Goal: Task Accomplishment & Management: Use online tool/utility

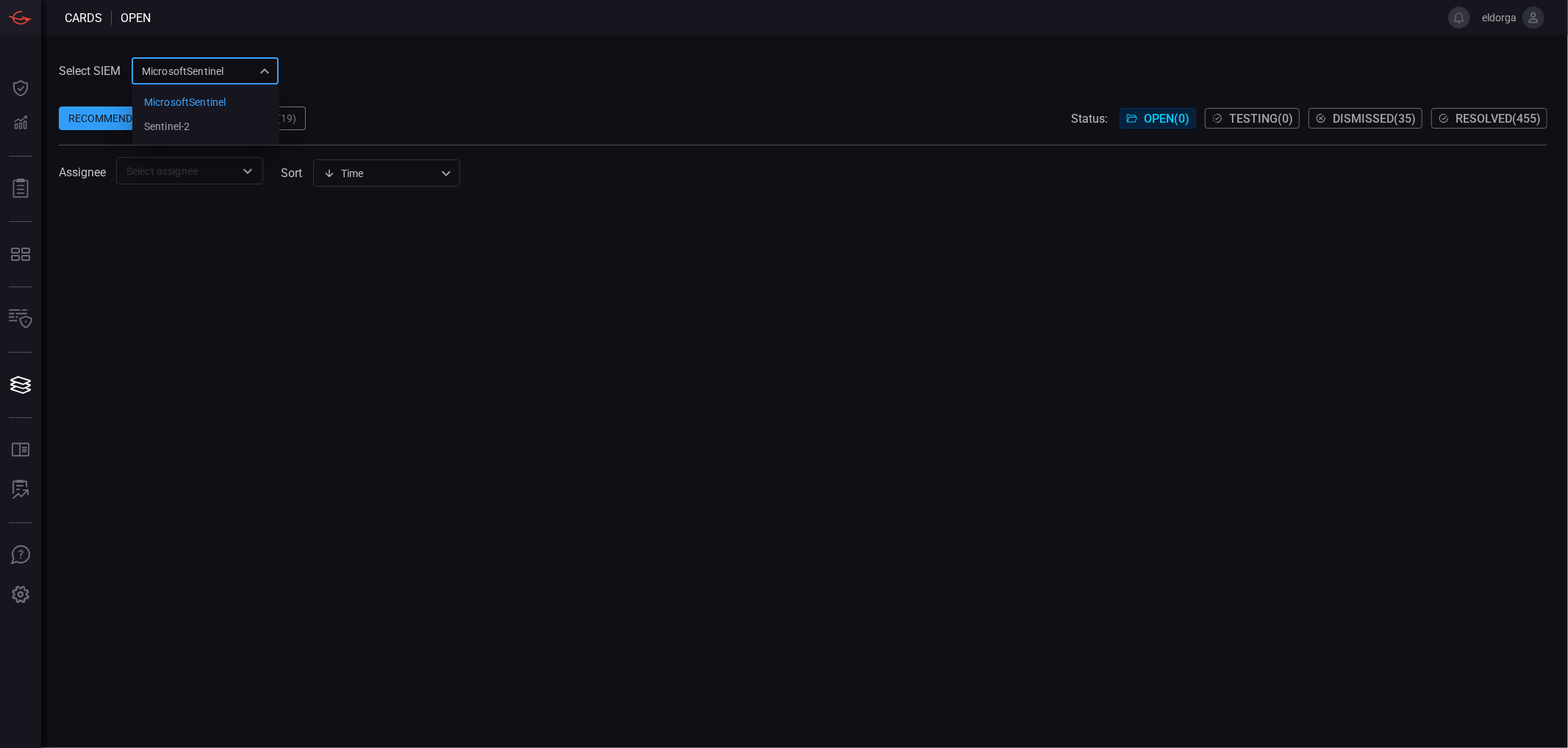
click at [273, 59] on div "MicrosoftSentinel 11c42ee3-b155-483d-a504-5846815c378e MicrosoftSentinel sentin…" at bounding box center [205, 70] width 147 height 27
click at [222, 130] on li "sentinel-2" at bounding box center [206, 127] width 147 height 24
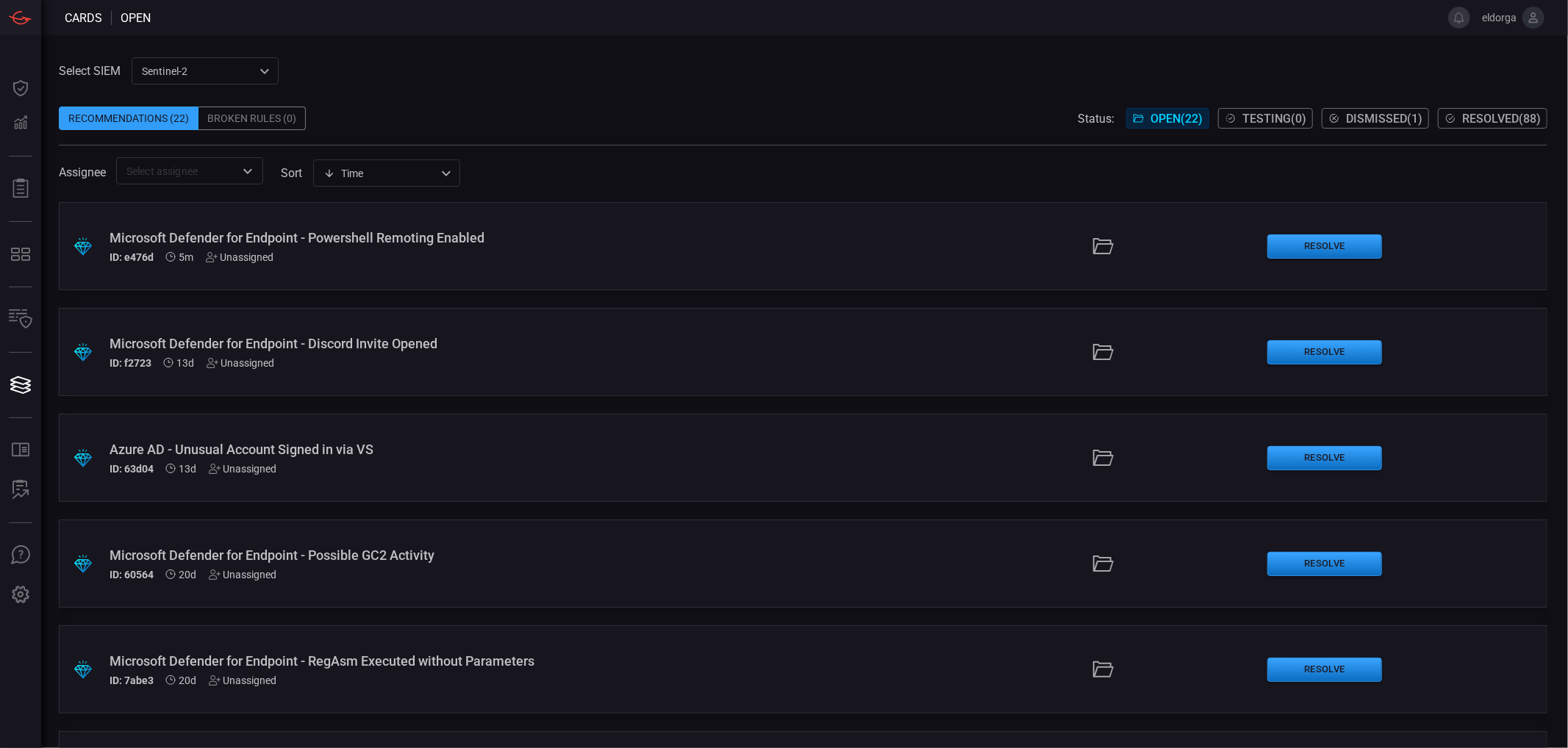
click at [461, 269] on div ".suggested_cards_icon{fill:url(#suggested_cards_icon);} Microsoft Defender for …" at bounding box center [803, 246] width 1488 height 88
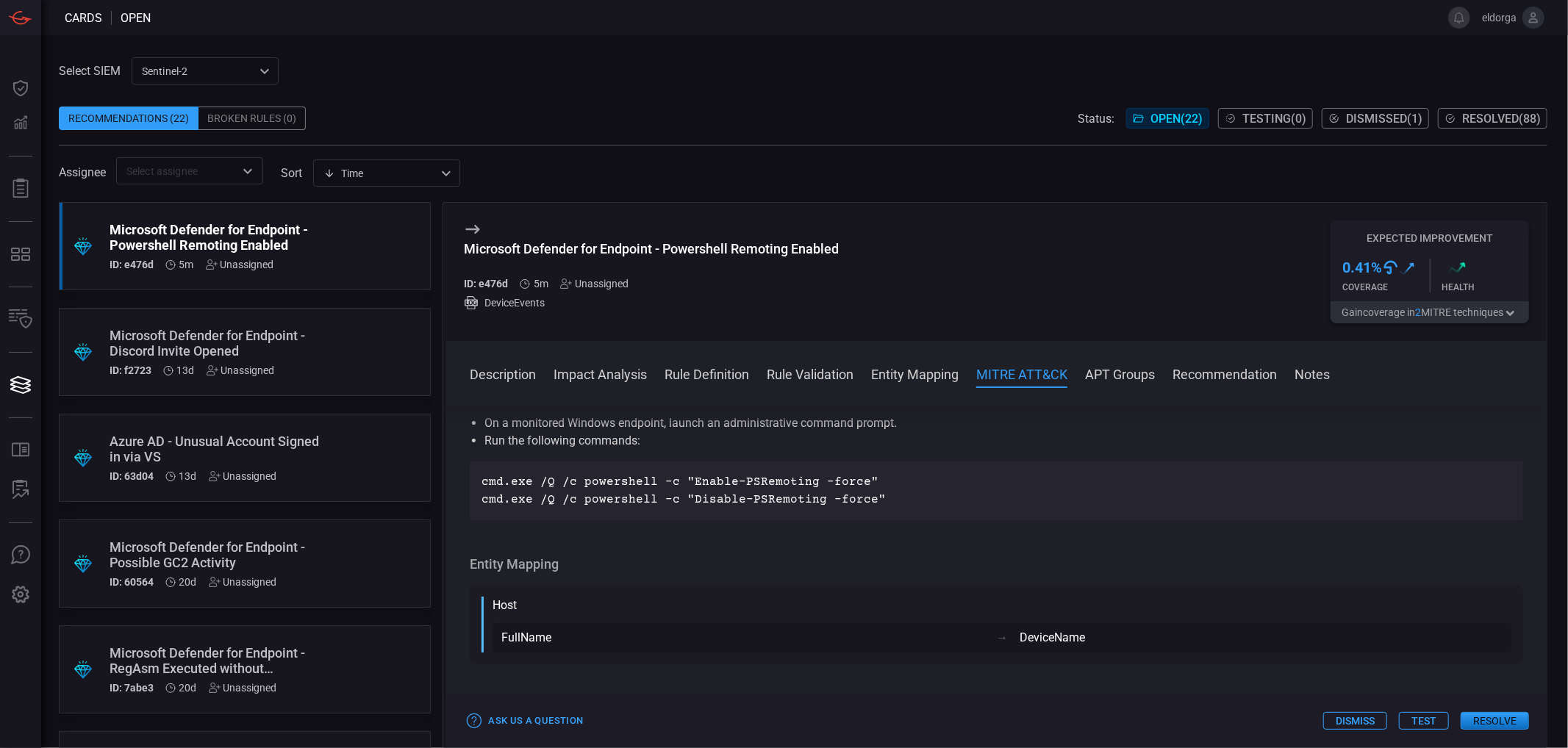
scroll to position [735, 0]
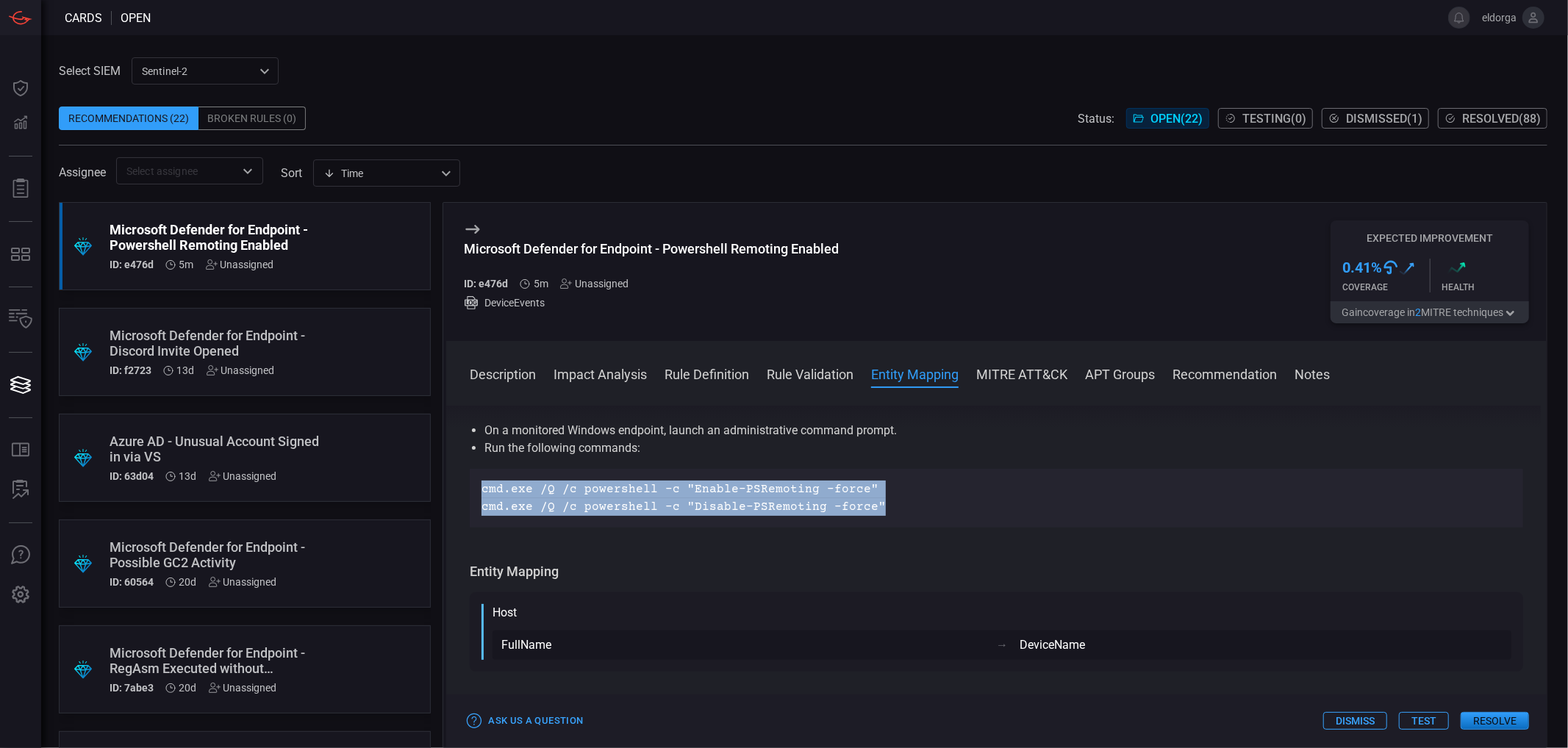
drag, startPoint x: 883, startPoint y: 509, endPoint x: 483, endPoint y: 488, distance: 400.6
click at [483, 488] on div "cmd.exe /Q /c powershell -c "Enable-PSRemoting -force" cmd.exe /Q /c powershell…" at bounding box center [996, 498] width 1030 height 35
copy div "cmd.exe /Q /c powershell -c "Enable-PSRemoting -force" cmd.exe /Q /c powershell…"
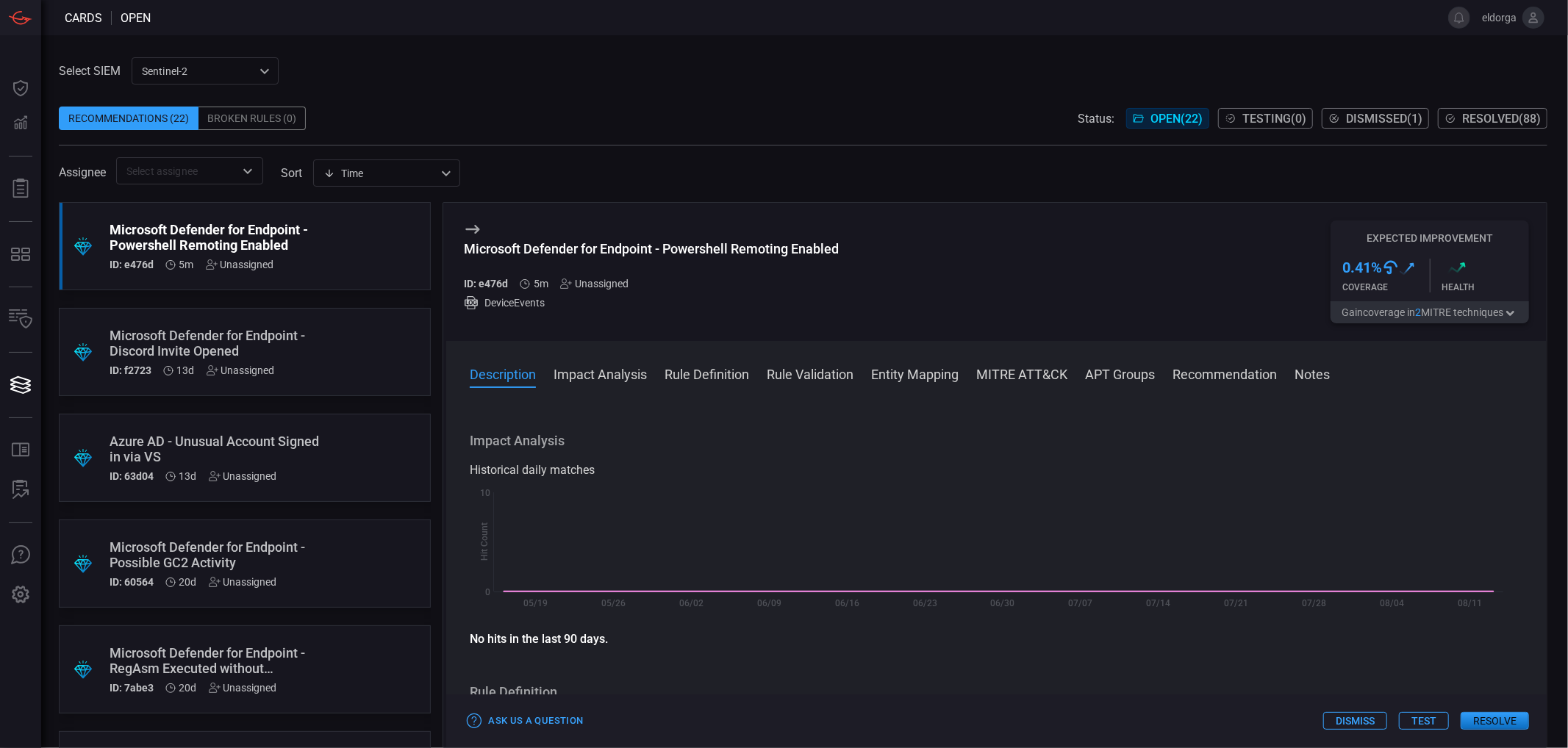
scroll to position [0, 0]
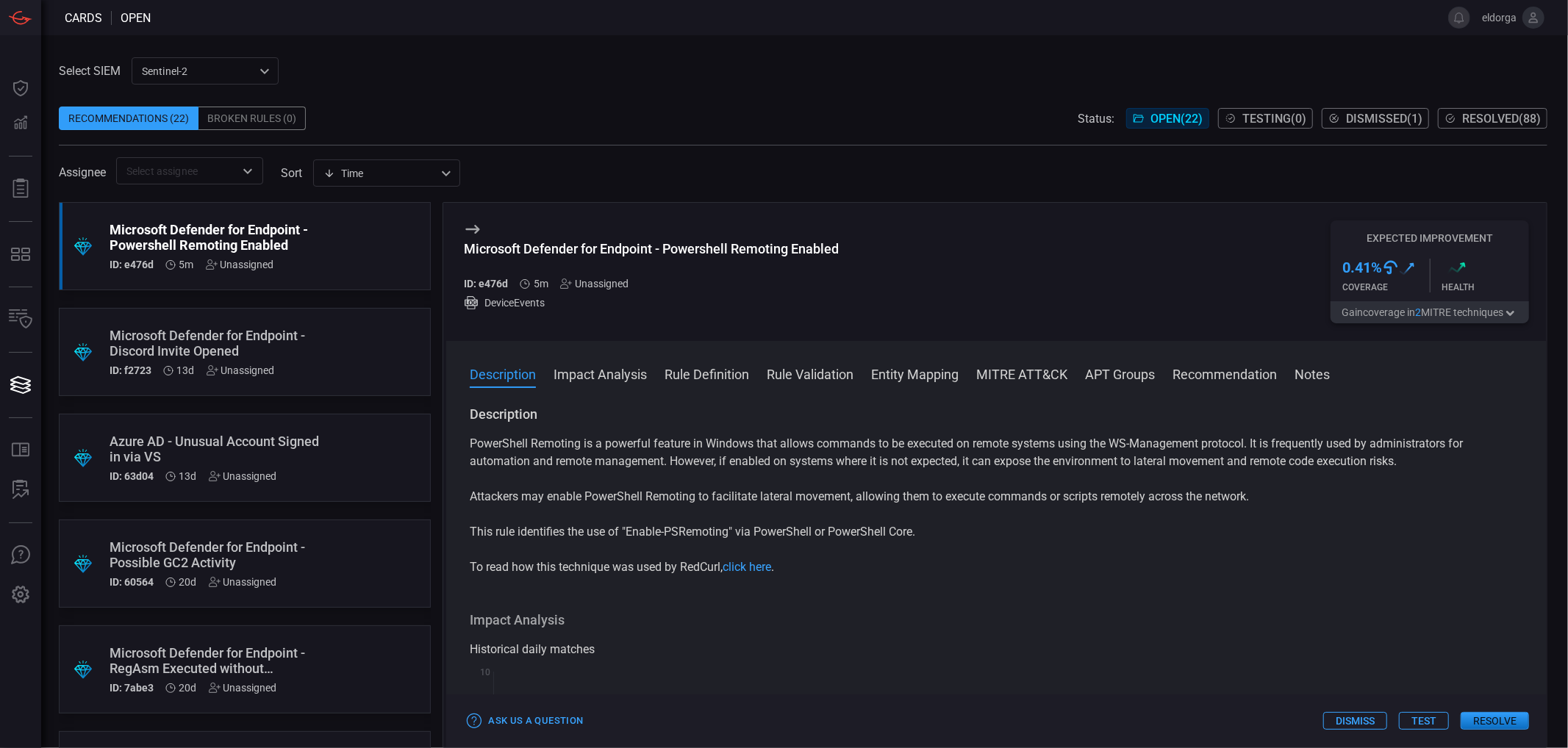
drag, startPoint x: 1010, startPoint y: 512, endPoint x: 961, endPoint y: 374, distance: 146.4
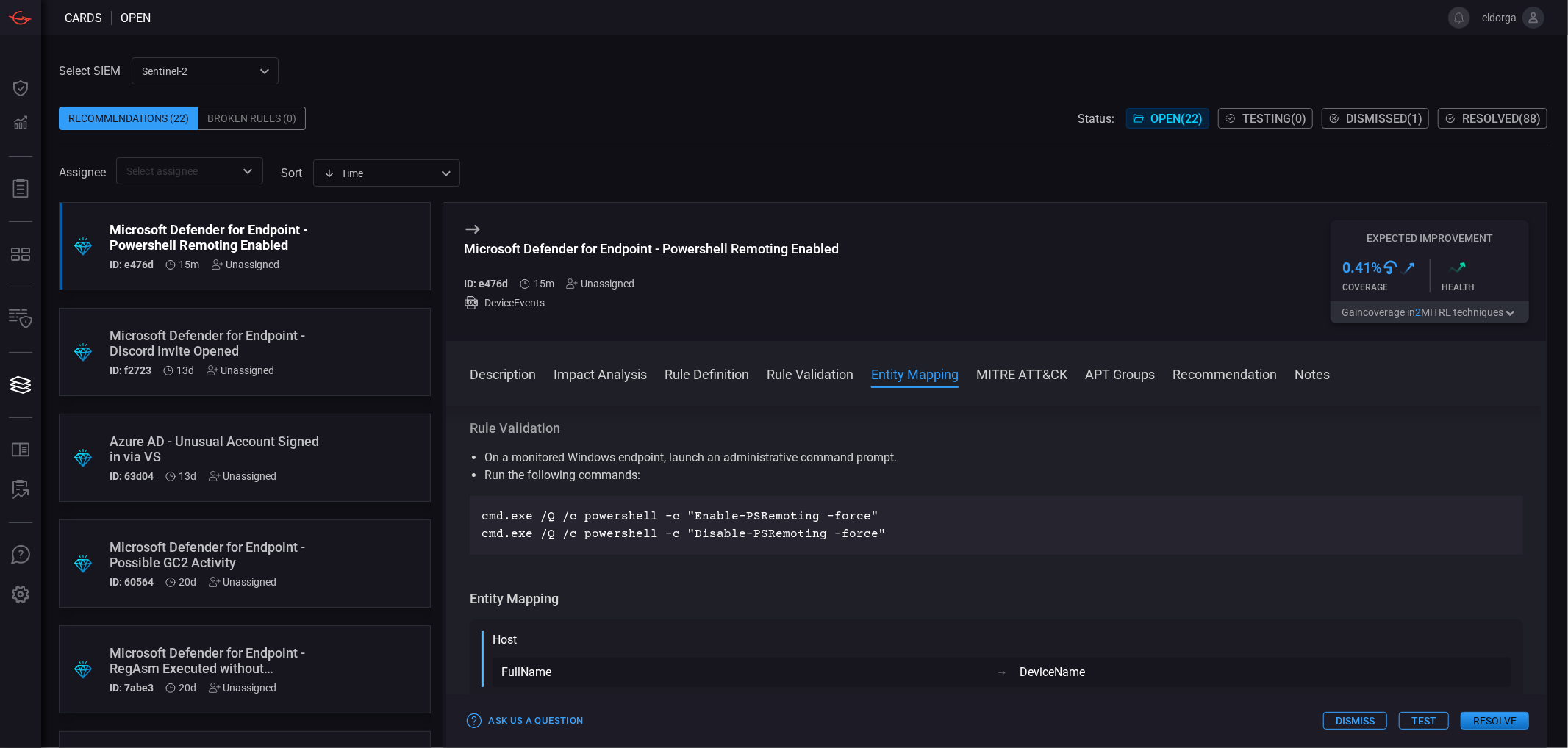
scroll to position [735, 0]
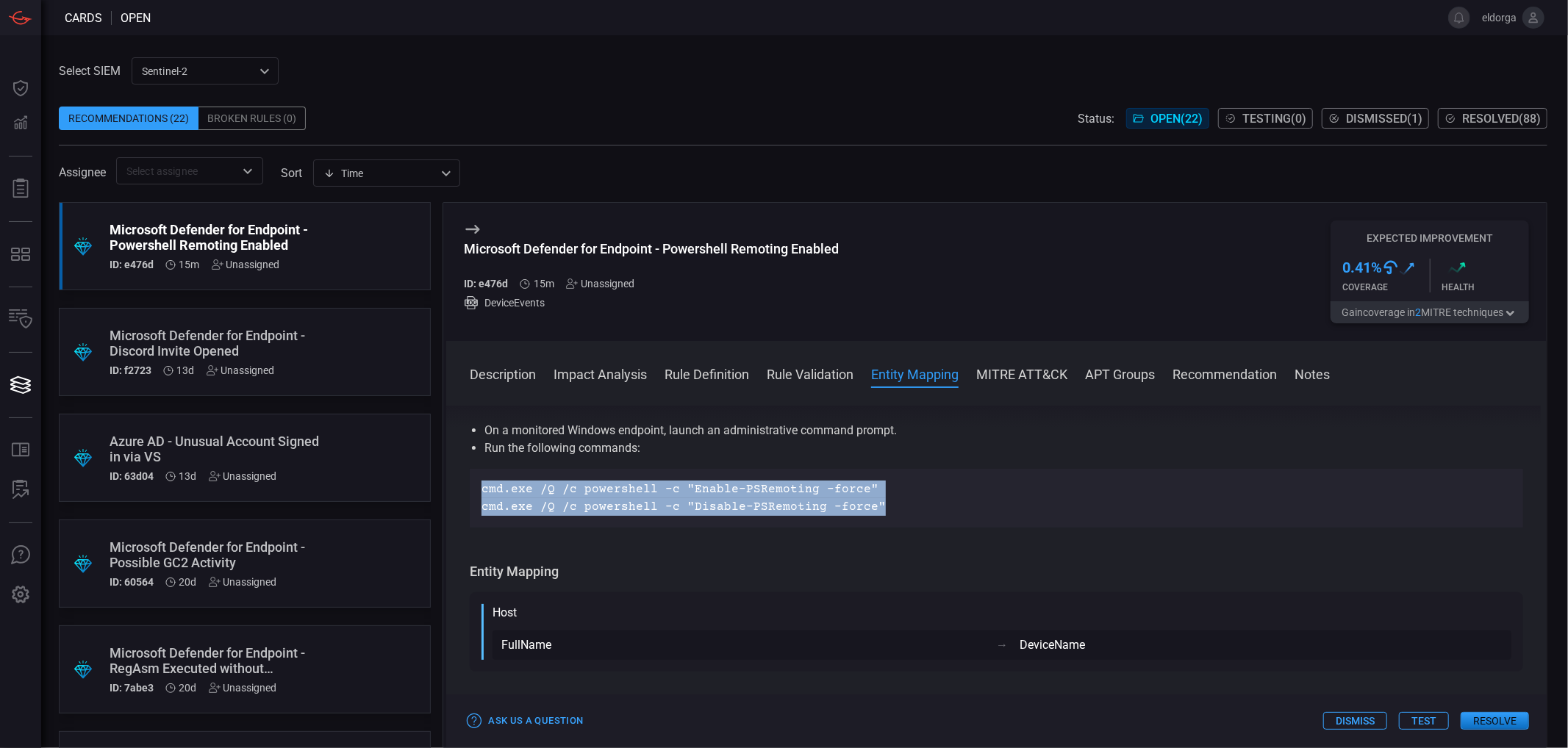
drag, startPoint x: 904, startPoint y: 514, endPoint x: 465, endPoint y: 480, distance: 440.3
click at [465, 480] on div "Description PowerShell Remoting is a powerful feature in Windows that allows co…" at bounding box center [996, 574] width 1101 height 337
copy div "cmd.exe /Q /c powershell -c "Enable-PSRemoting -force" cmd.exe /Q /c powershell…"
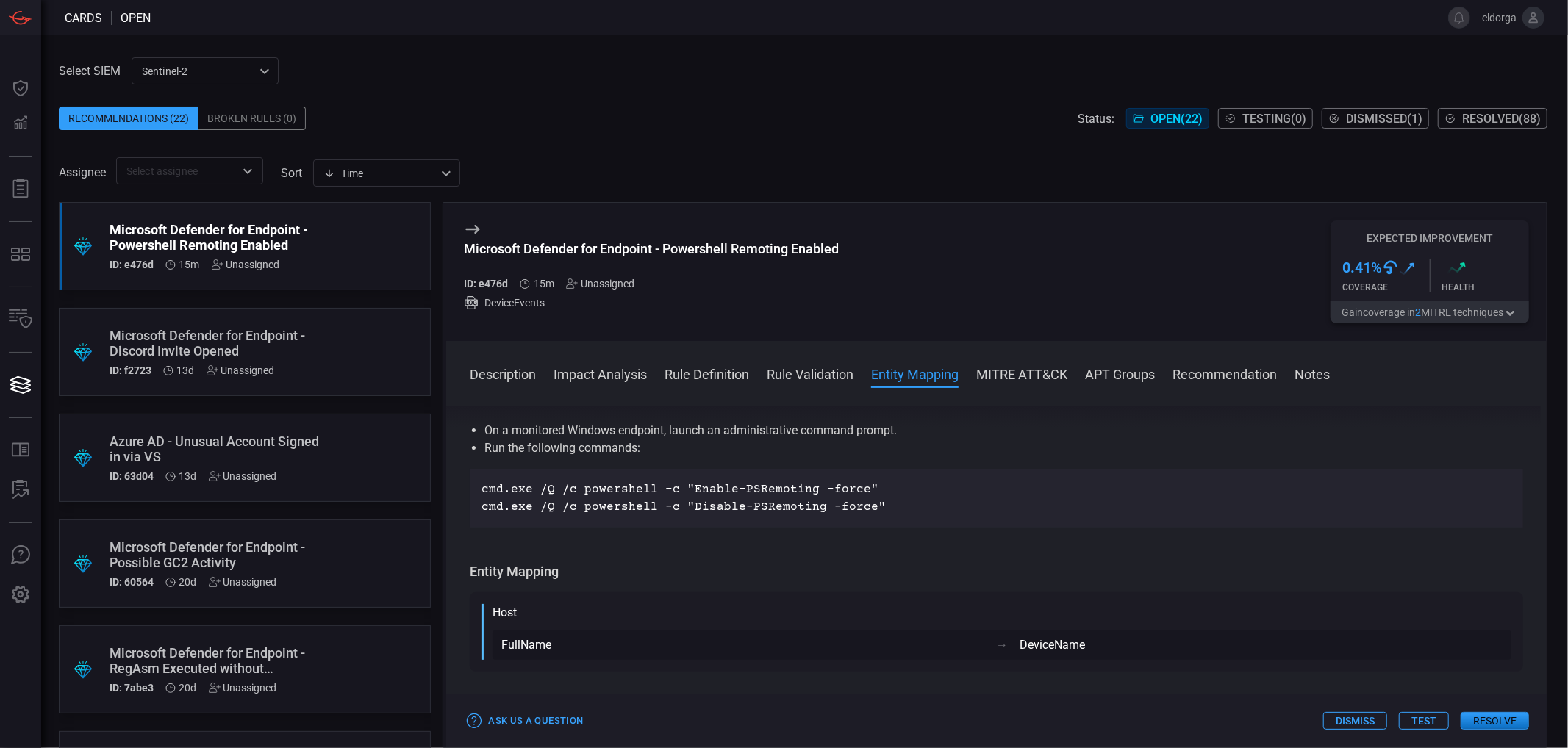
click at [828, 562] on div "Description PowerShell Remoting is a powerful feature in Windows that allows co…" at bounding box center [996, 574] width 1101 height 337
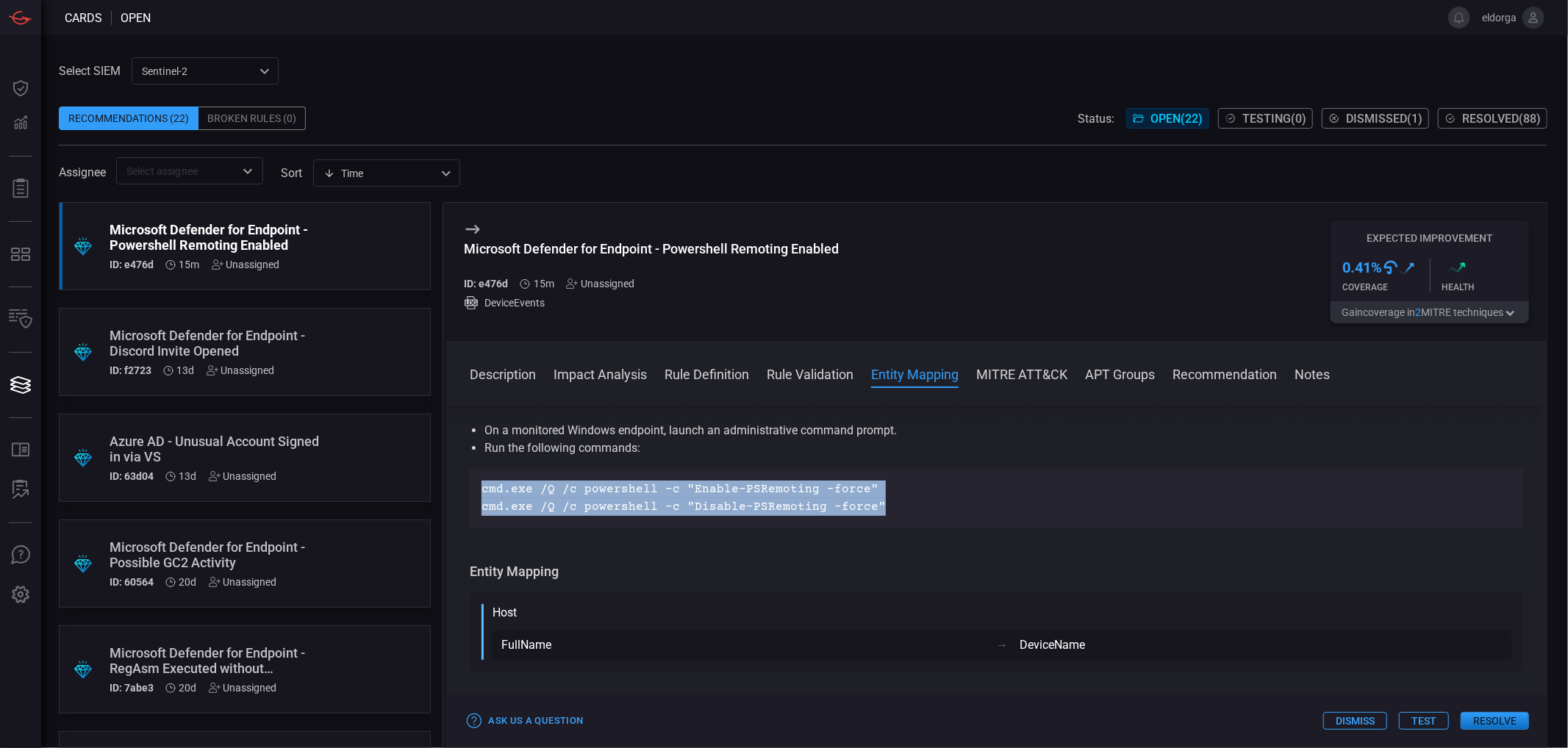
drag, startPoint x: 920, startPoint y: 505, endPoint x: 466, endPoint y: 470, distance: 455.3
click at [466, 470] on div "Description PowerShell Remoting is a powerful feature in Windows that allows co…" at bounding box center [996, 574] width 1101 height 337
copy div "cmd.exe /Q /c powershell -c "Enable-PSRemoting -force" cmd.exe /Q /c powershell…"
click at [812, 510] on p "cmd.exe /Q /c powershell -c "Disable-PSRemoting -force"" at bounding box center [996, 507] width 1030 height 18
drag, startPoint x: 883, startPoint y: 502, endPoint x: 481, endPoint y: 500, distance: 402.0
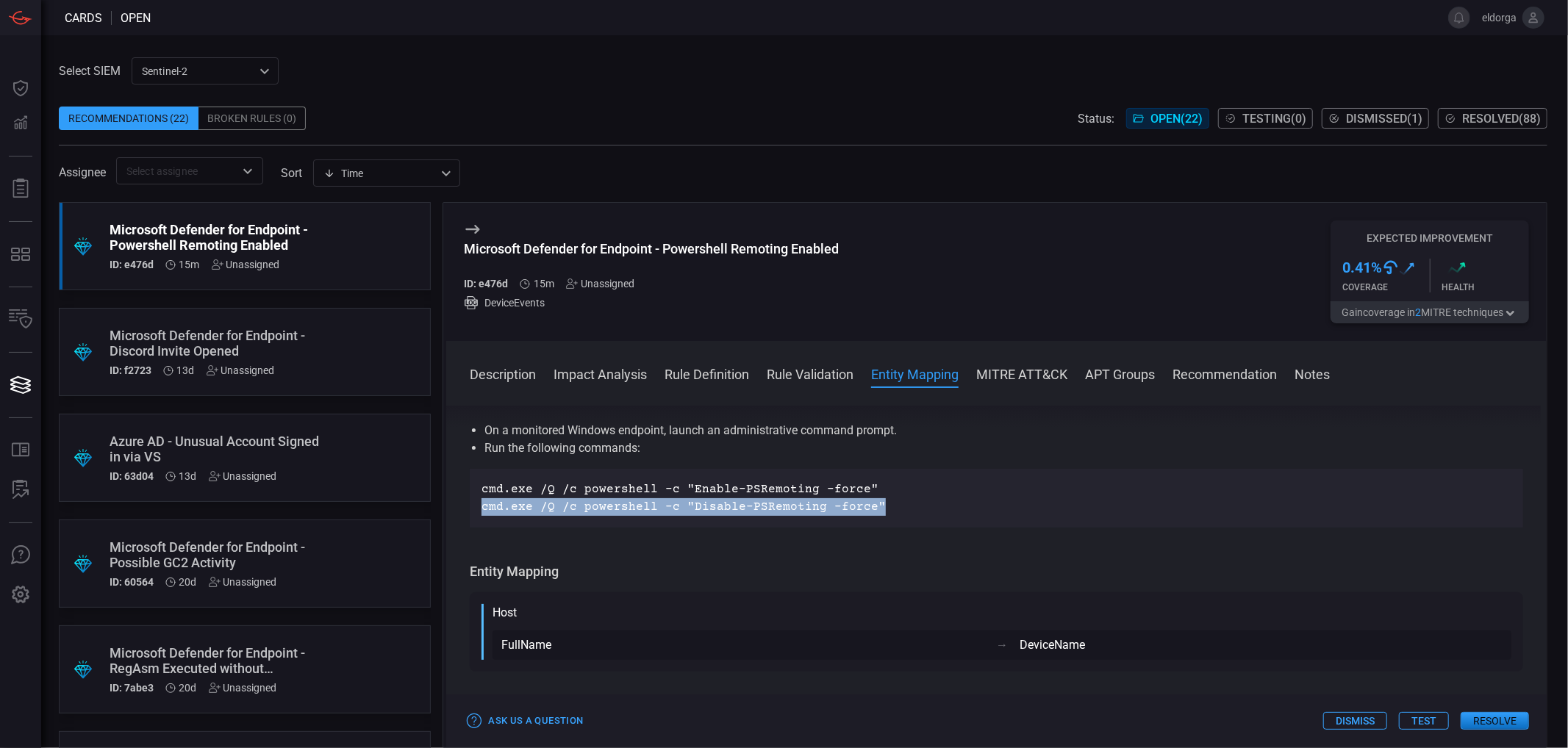
click at [481, 500] on p "cmd.exe /Q /c powershell -c "Disable-PSRemoting -force"" at bounding box center [996, 507] width 1030 height 18
copy p "cmd.exe /Q /c powershell -c "Disable-PSRemoting -force""
click at [795, 545] on div "Description PowerShell Remoting is a powerful feature in Windows that allows co…" at bounding box center [996, 574] width 1101 height 337
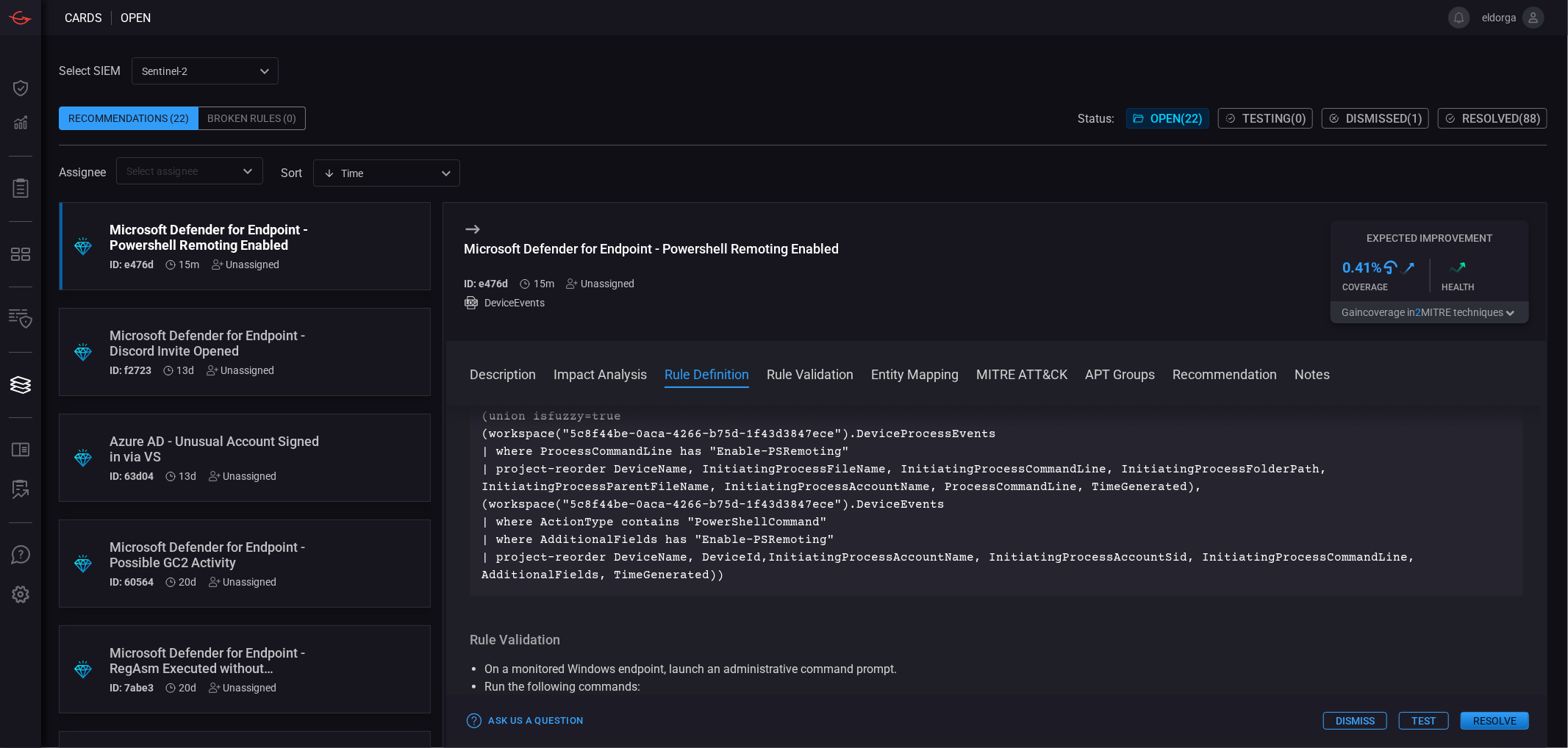
scroll to position [489, 0]
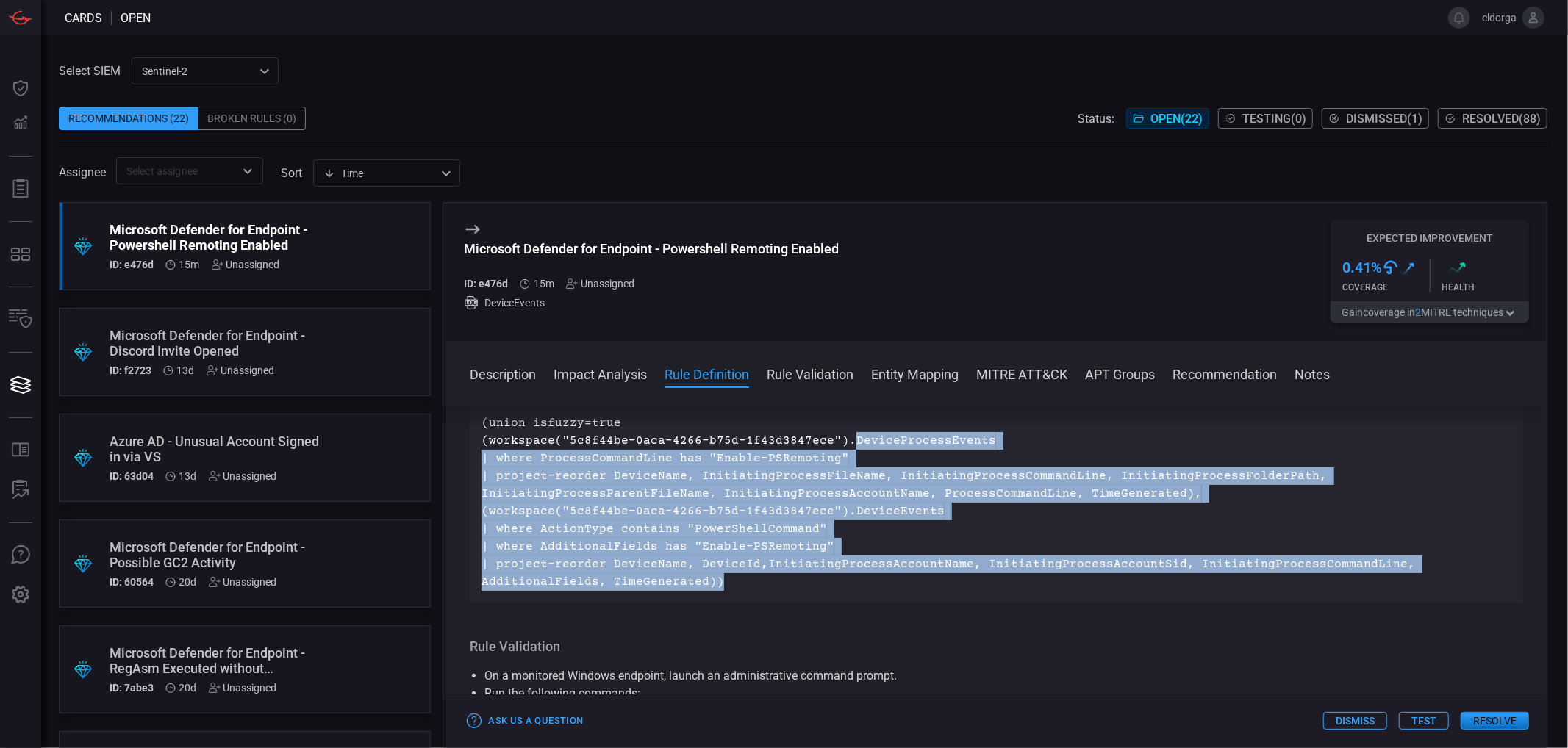
drag, startPoint x: 716, startPoint y: 580, endPoint x: 839, endPoint y: 440, distance: 186.4
click at [839, 440] on p "(union isfuzzy=true (workspace("5c8f44be-0aca-4266-b75d-1f43d3847ece").DevicePr…" at bounding box center [996, 502] width 1030 height 177
copy p "DeviceProcessEvents | where ProcessCommandLine has "Enable-PSRemoting" | projec…"
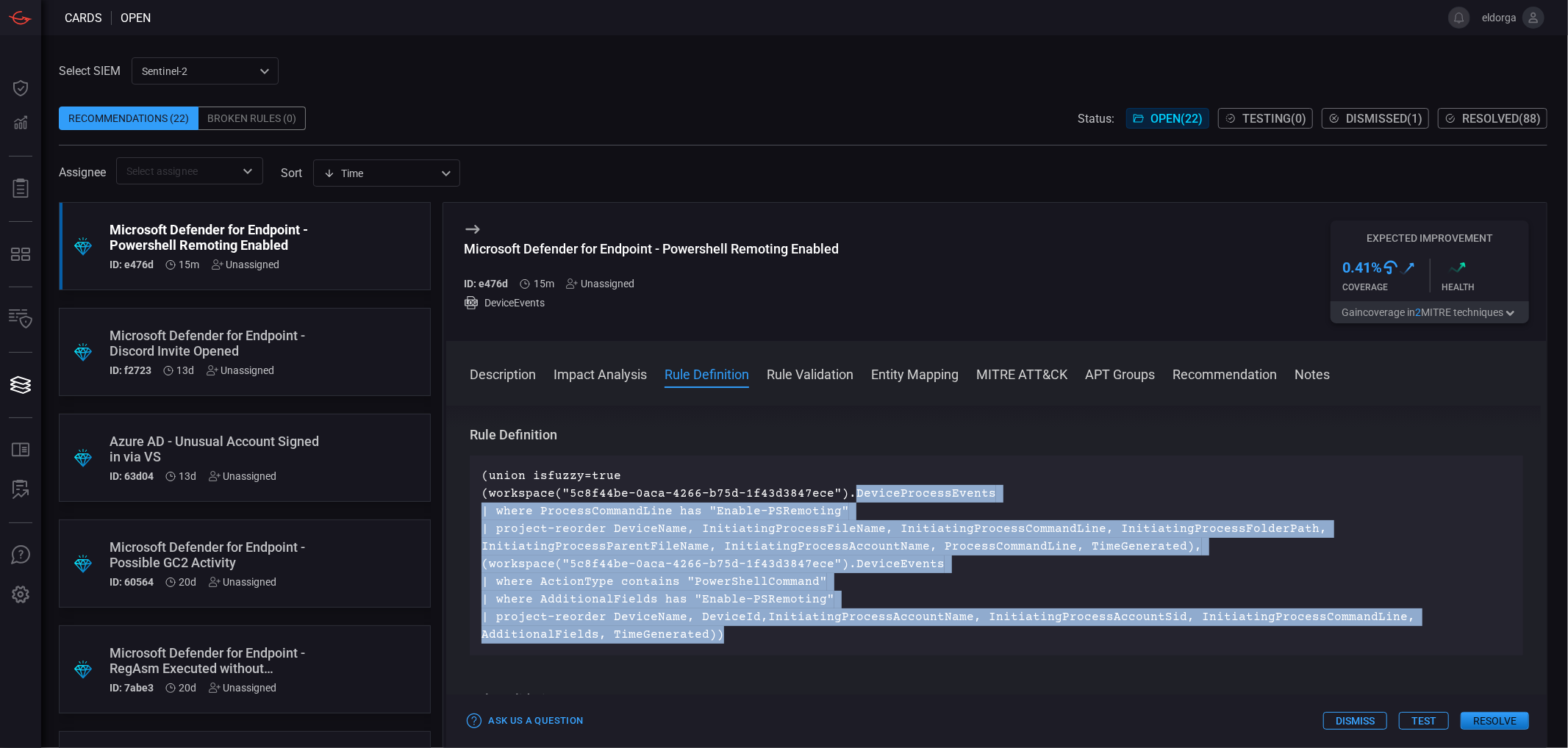
scroll to position [408, 0]
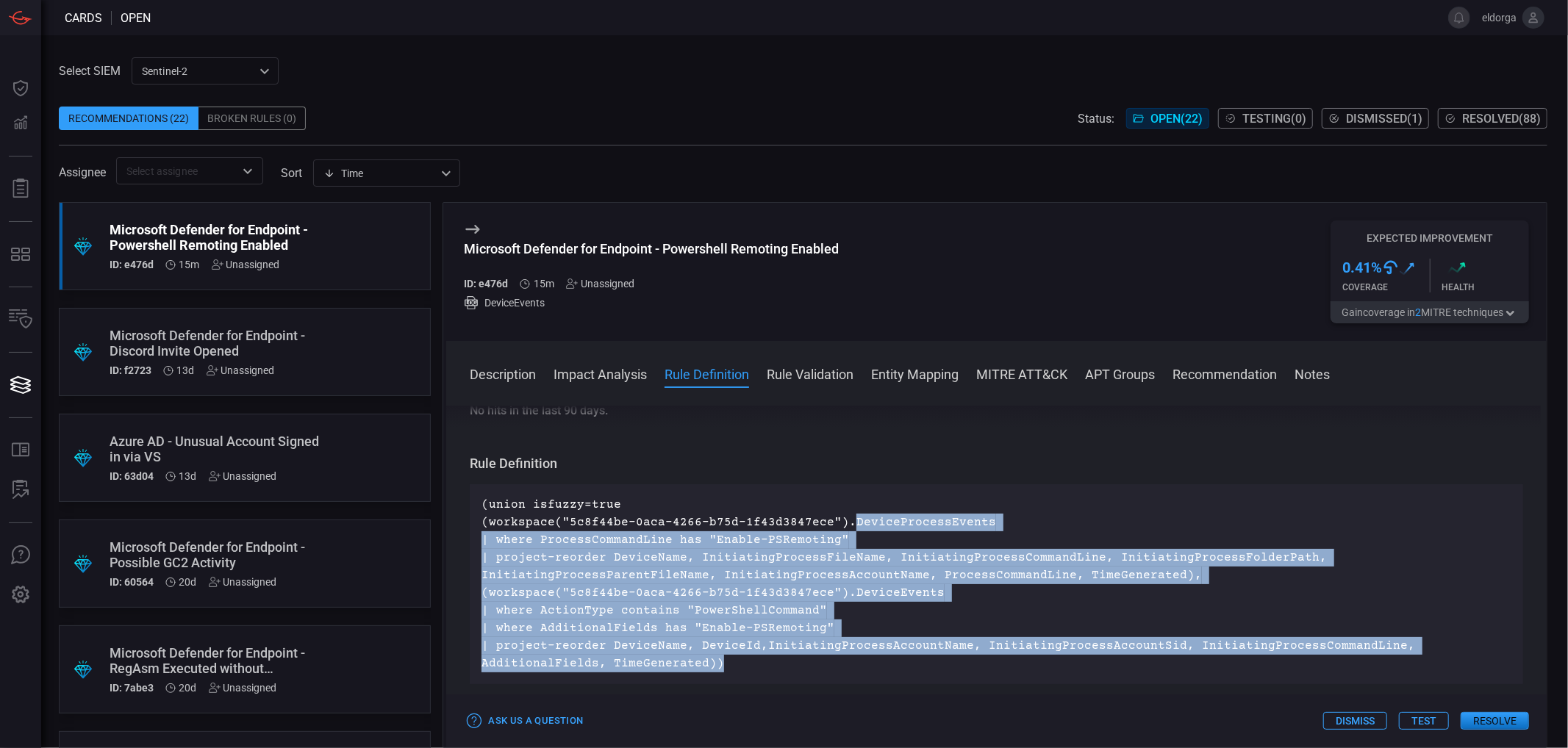
click at [653, 584] on p "(union isfuzzy=true (workspace("5c8f44be-0aca-4266-b75d-1f43d3847ece").DevicePr…" at bounding box center [996, 584] width 1030 height 177
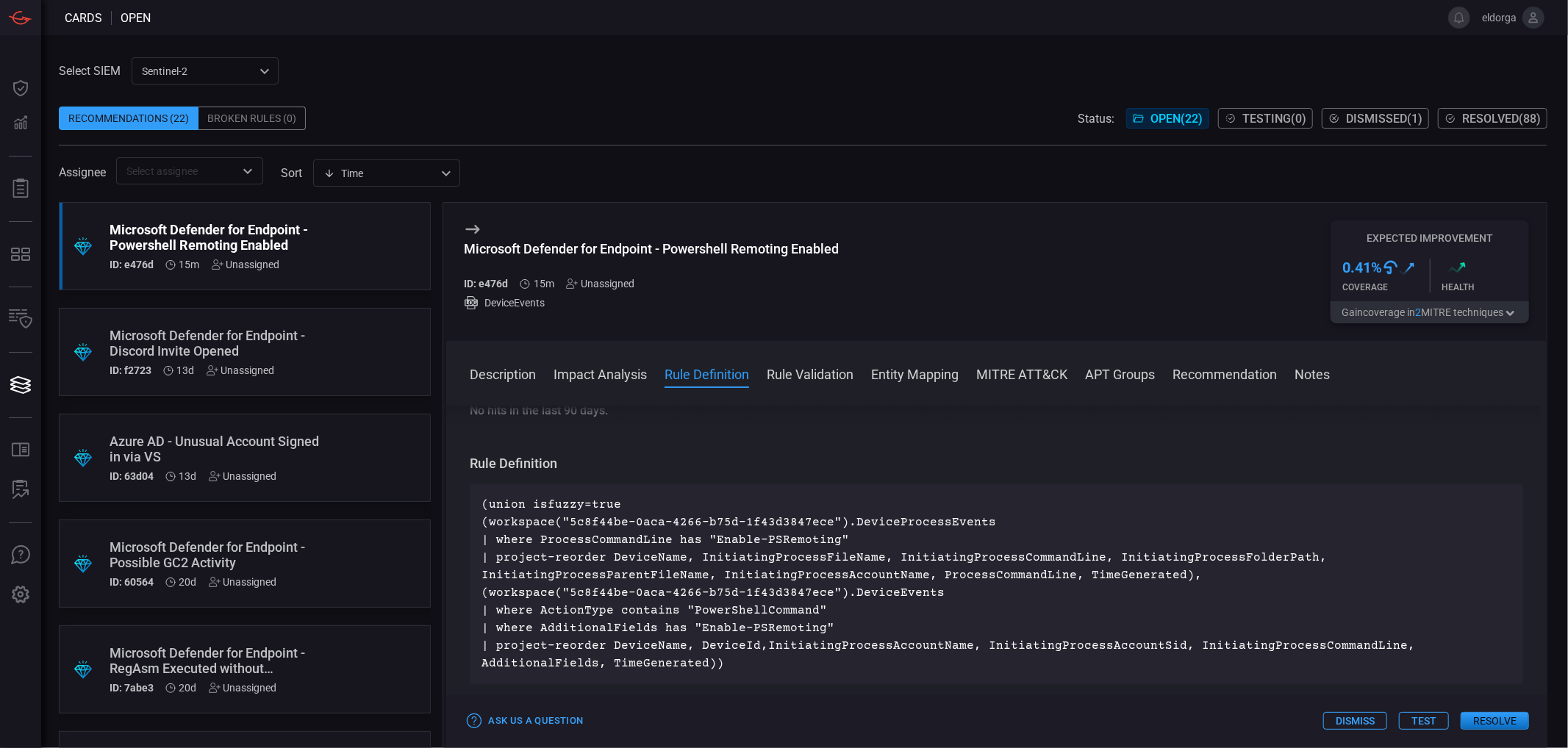
click at [549, 504] on p "(union isfuzzy=true (workspace("5c8f44be-0aca-4266-b75d-1f43d3847ece").DevicePr…" at bounding box center [996, 584] width 1030 height 177
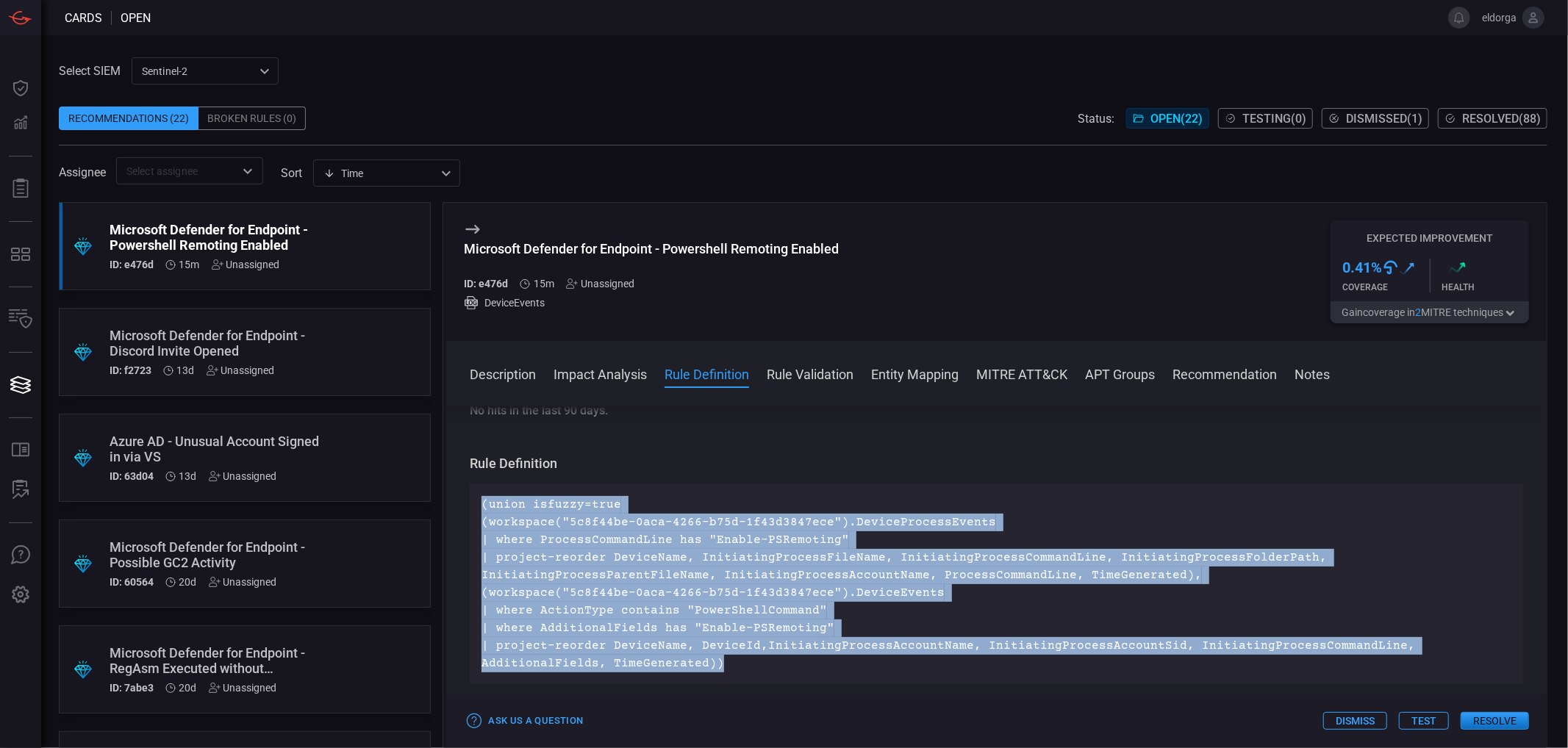
drag, startPoint x: 483, startPoint y: 503, endPoint x: 1125, endPoint y: 670, distance: 663.4
click at [1125, 670] on p "(union isfuzzy=true (workspace("5c8f44be-0aca-4266-b75d-1f43d3847ece").DevicePr…" at bounding box center [996, 584] width 1030 height 177
copy p "(union isfuzzy=true (workspace("5c8f44be-0aca-4266-b75d-1f43d3847ece").DevicePr…"
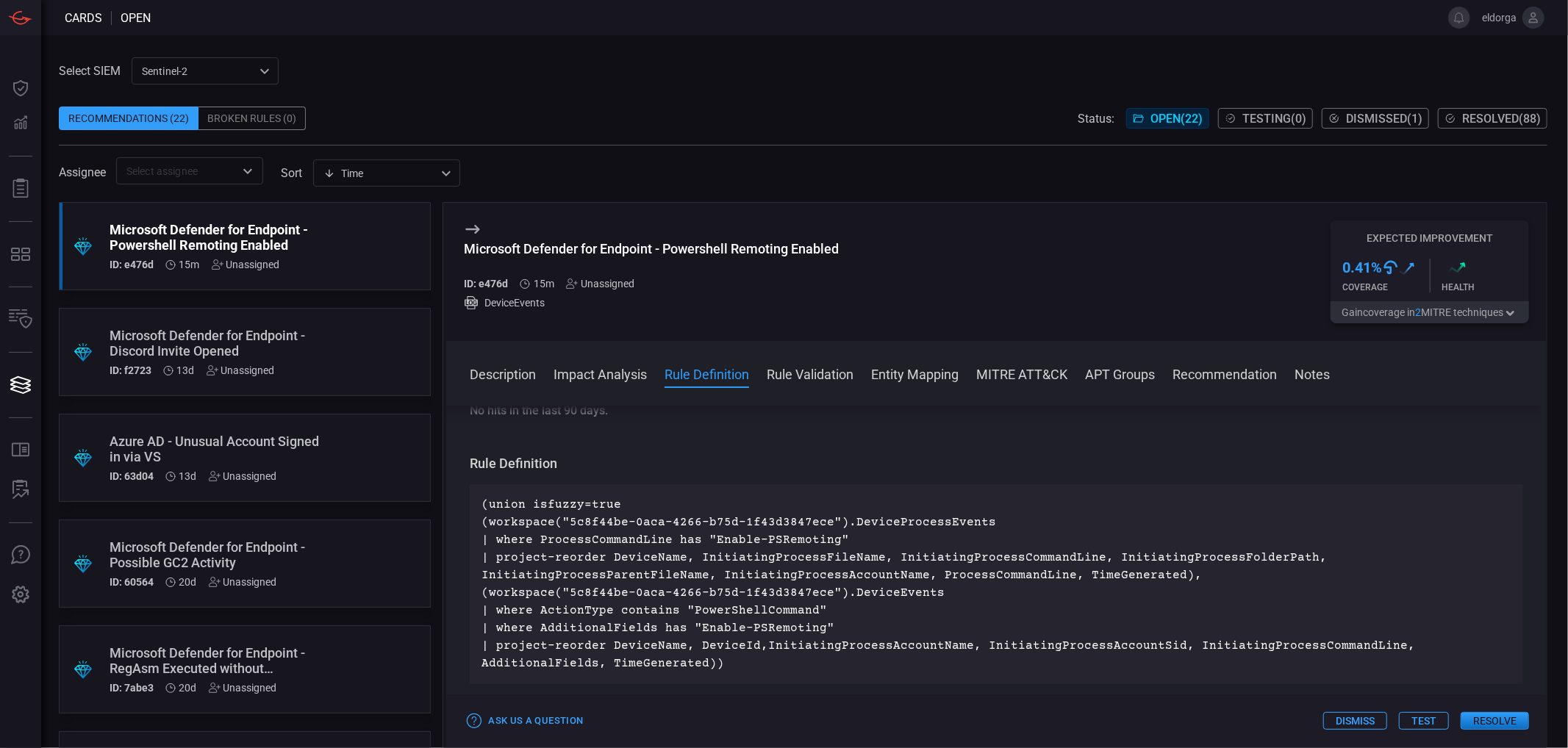
click at [966, 280] on div "Microsoft Defender for Endpoint - Powershell Remoting Enabled ID: e476d 15m Una…" at bounding box center [996, 272] width 1101 height 138
click at [597, 281] on div "Unassigned" at bounding box center [600, 283] width 68 height 11
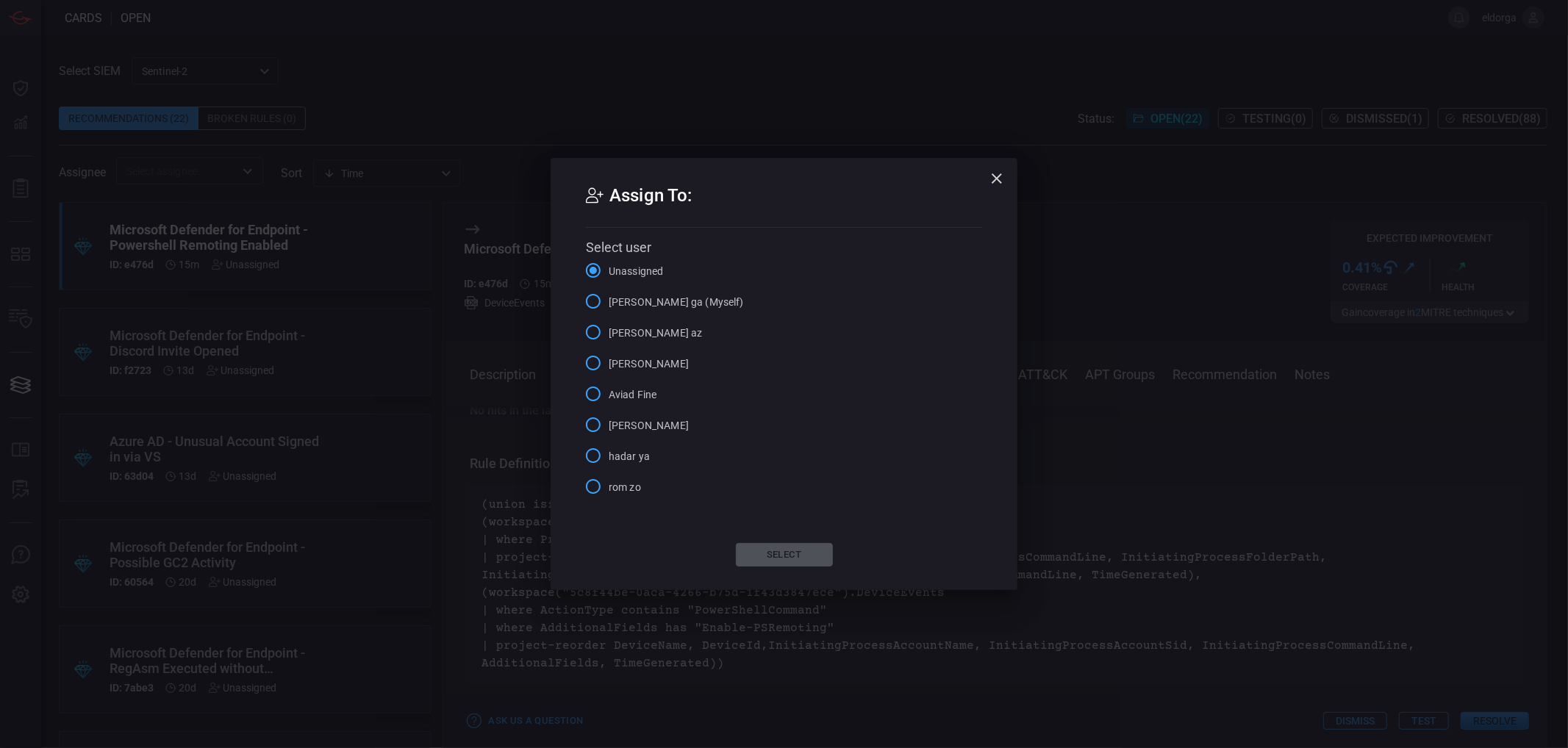
click at [633, 302] on span "[PERSON_NAME] ga (Myself)" at bounding box center [677, 302] width 135 height 15
click at [609, 302] on input "[PERSON_NAME] ga (Myself)" at bounding box center [593, 301] width 31 height 31
click at [768, 557] on button "Select" at bounding box center [784, 554] width 97 height 24
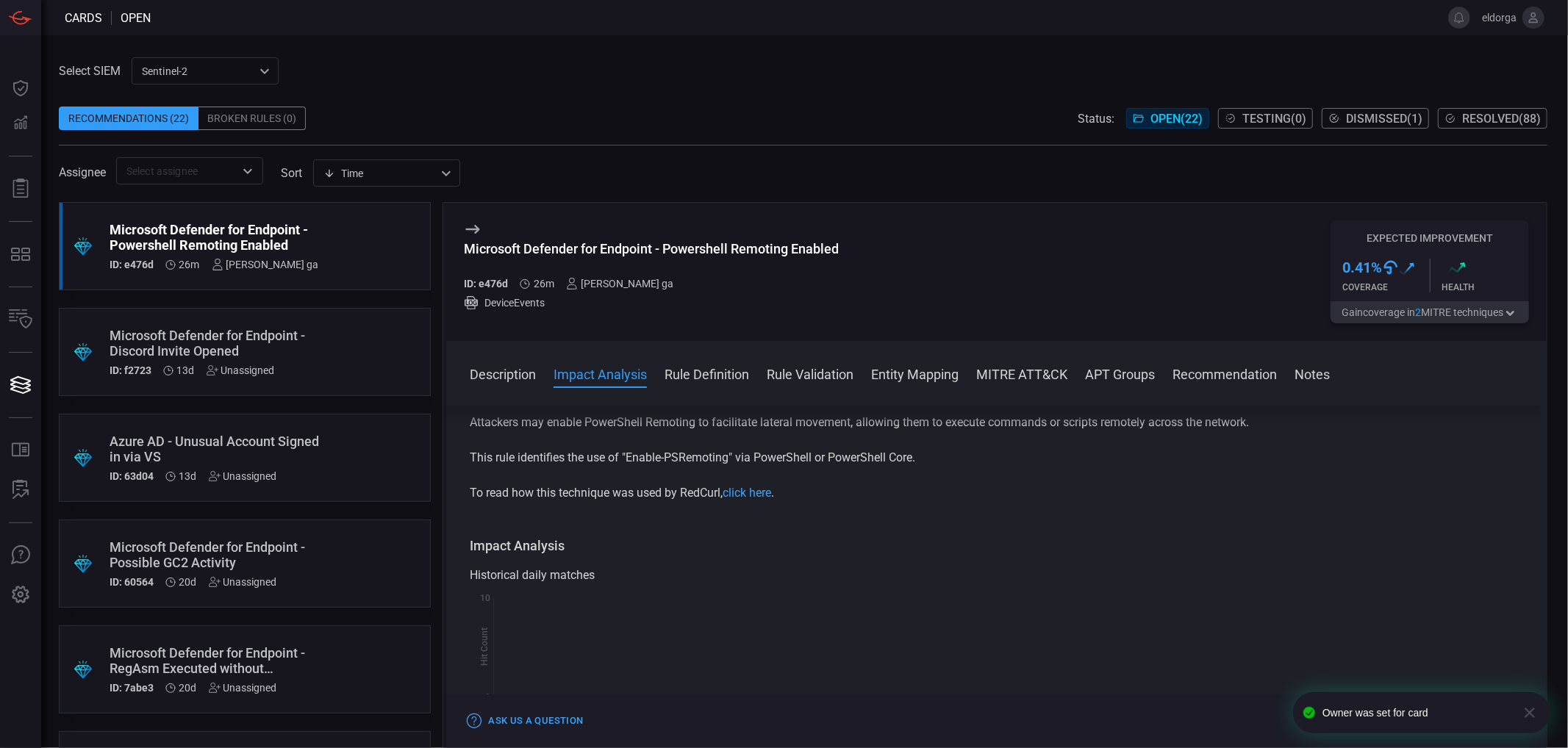
scroll to position [0, 0]
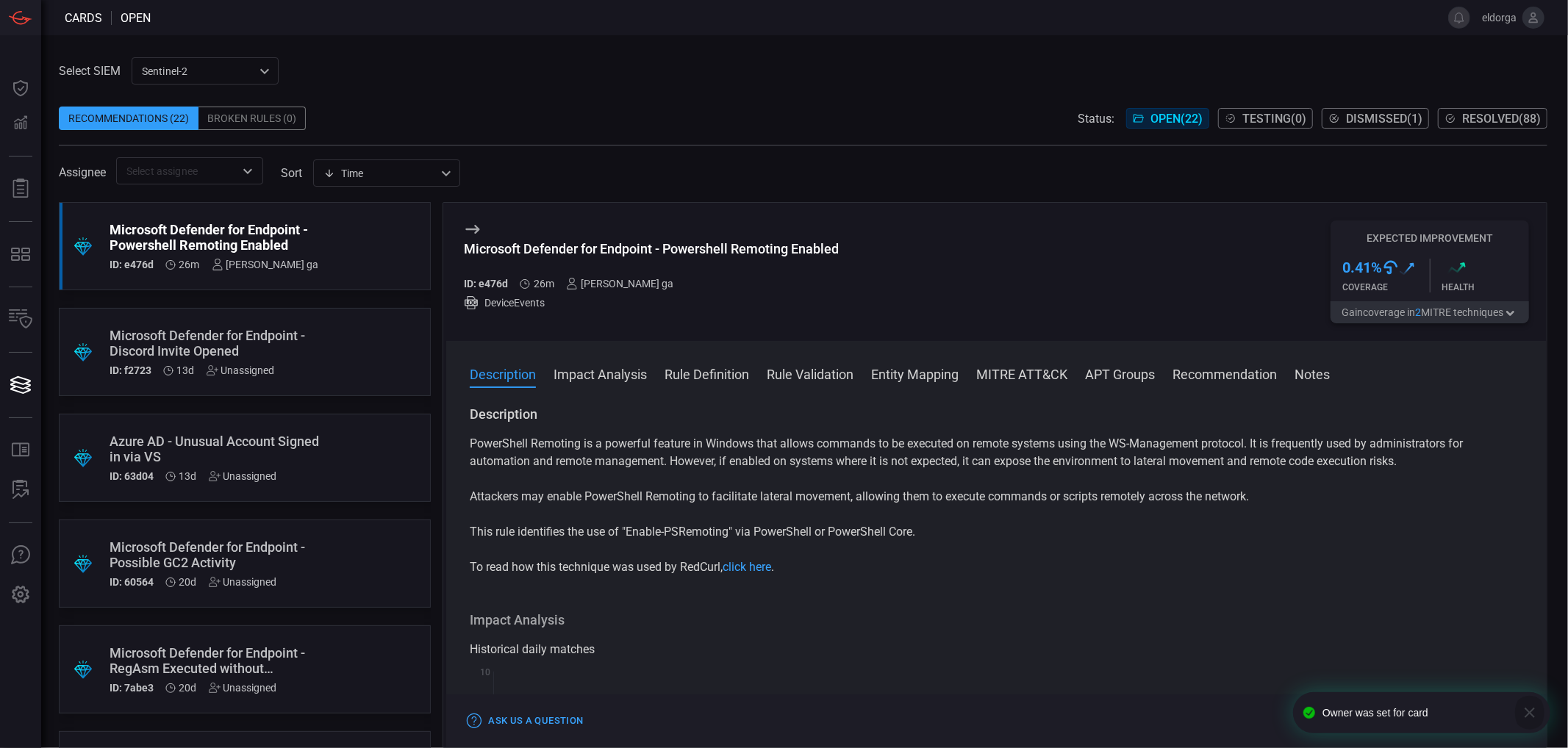
click at [1531, 708] on icon "button" at bounding box center [1530, 713] width 18 height 18
click at [1500, 724] on button "Resolve" at bounding box center [1495, 721] width 68 height 18
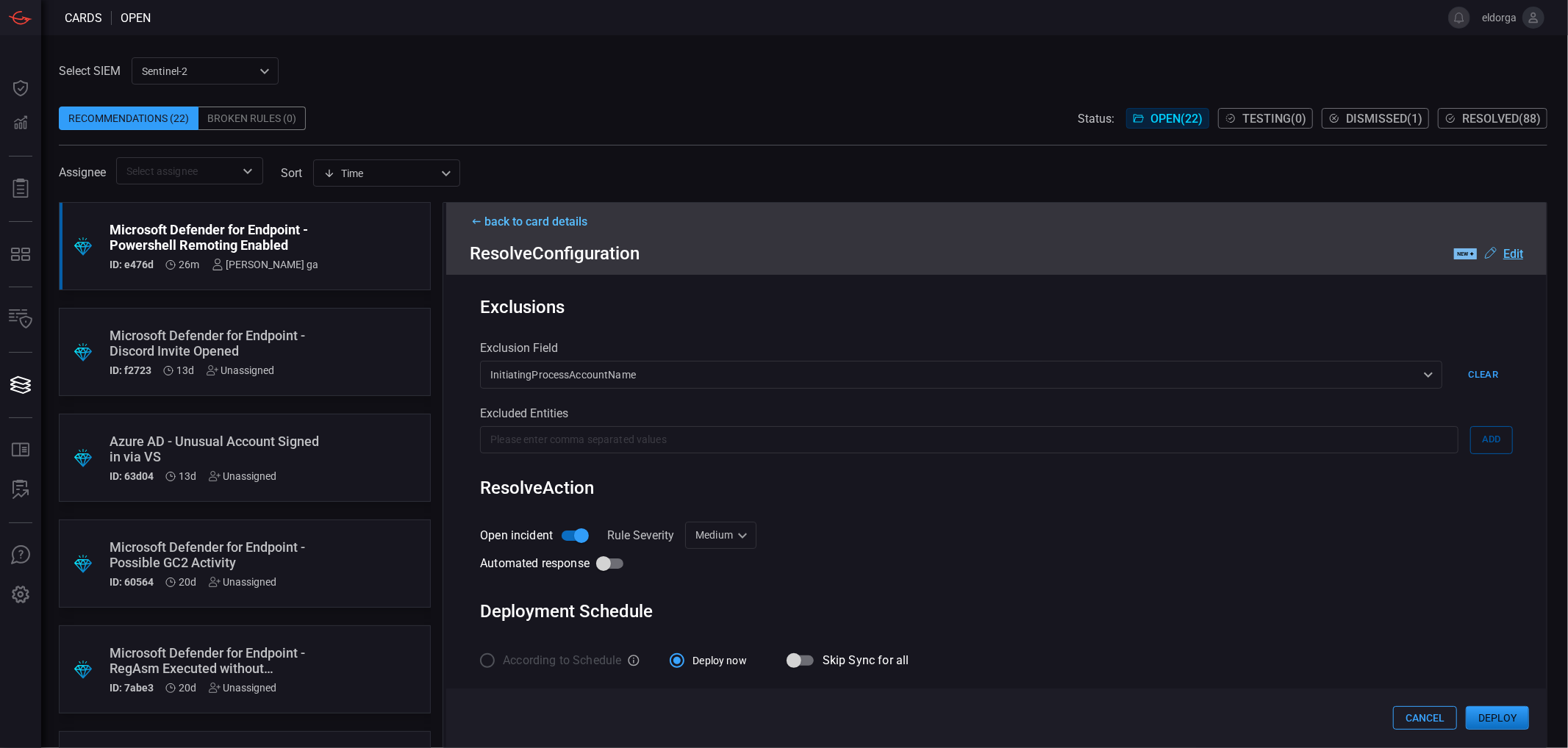
scroll to position [420, 0]
click at [739, 533] on div "Medium Medium ​" at bounding box center [721, 533] width 72 height 27
click at [738, 637] on li "High" at bounding box center [722, 638] width 87 height 24
type input "High"
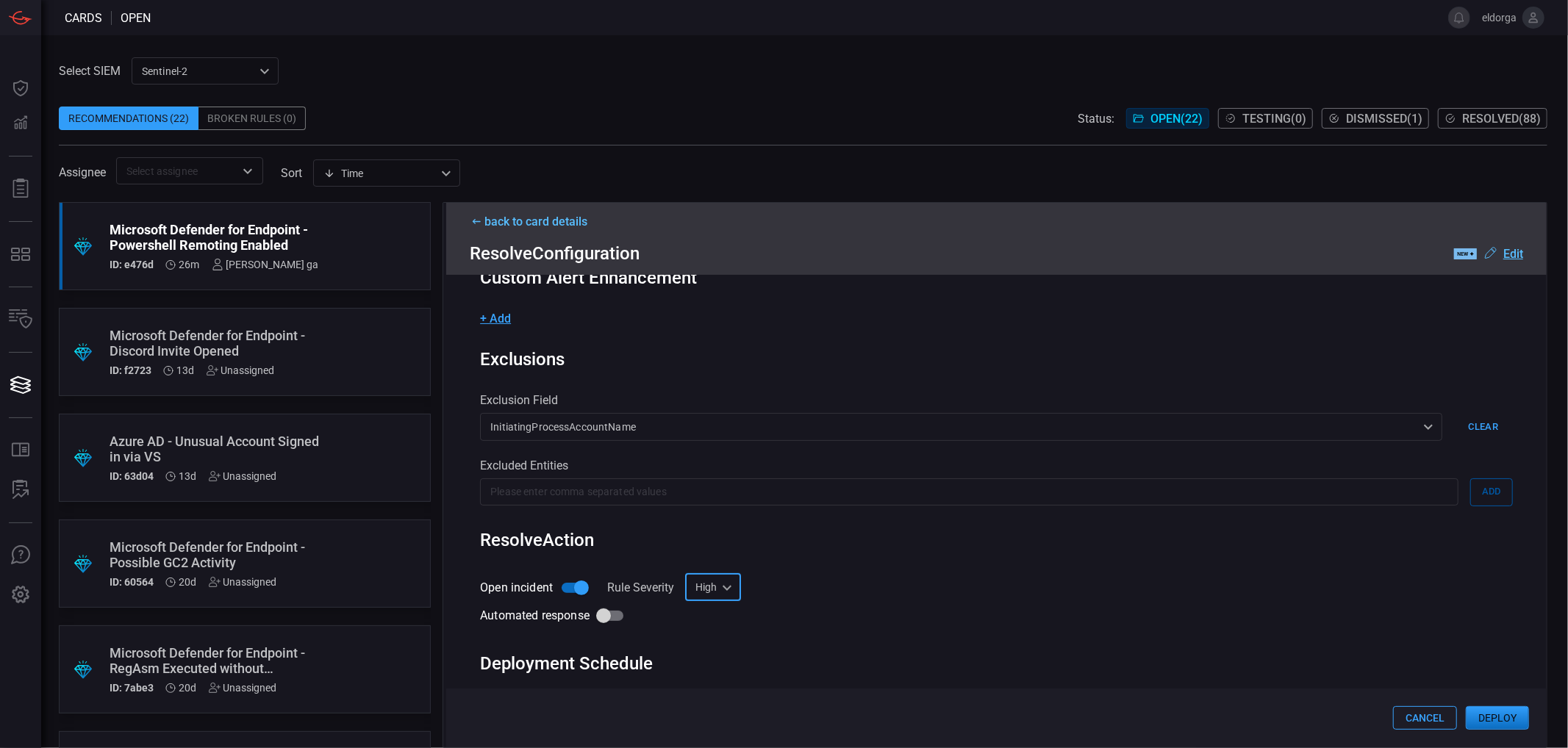
scroll to position [257, 0]
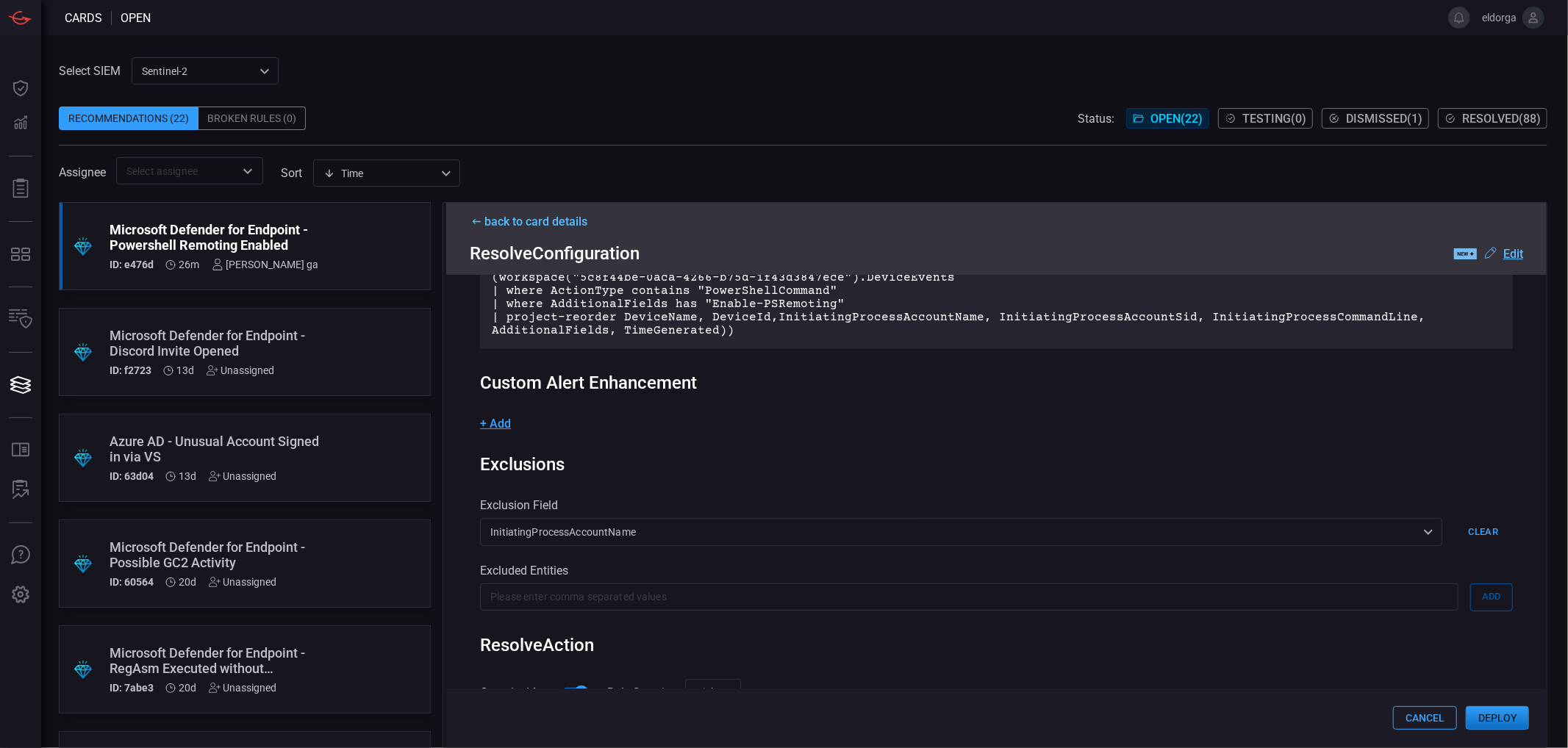
click at [498, 423] on span "+ Add" at bounding box center [496, 423] width 31 height 14
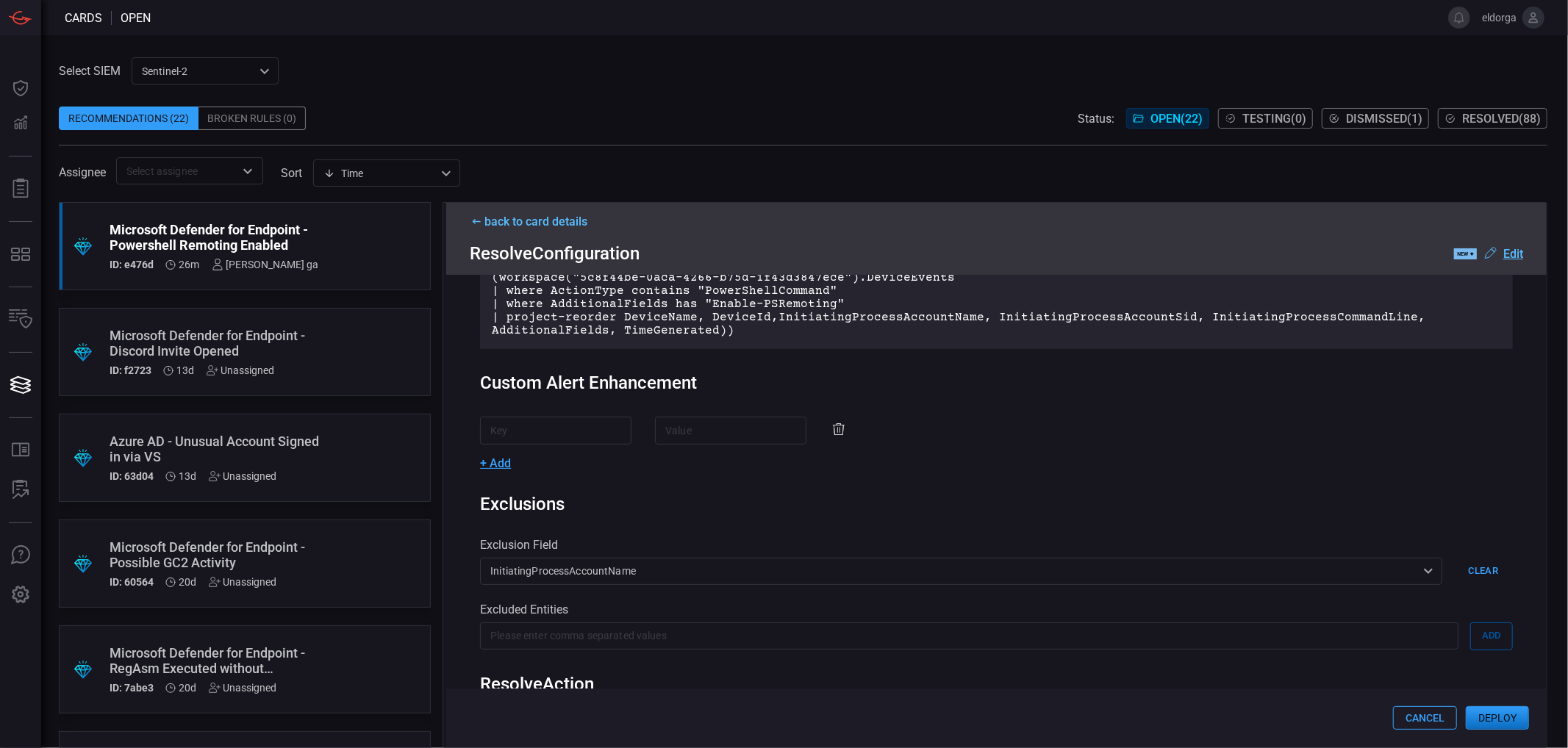
click at [541, 438] on input "text" at bounding box center [556, 430] width 151 height 27
click at [544, 428] on input "text" at bounding box center [556, 430] width 151 height 27
paste input "InitiatingProcessCommandLine"
type input "InitiatingProcessCommandLine"
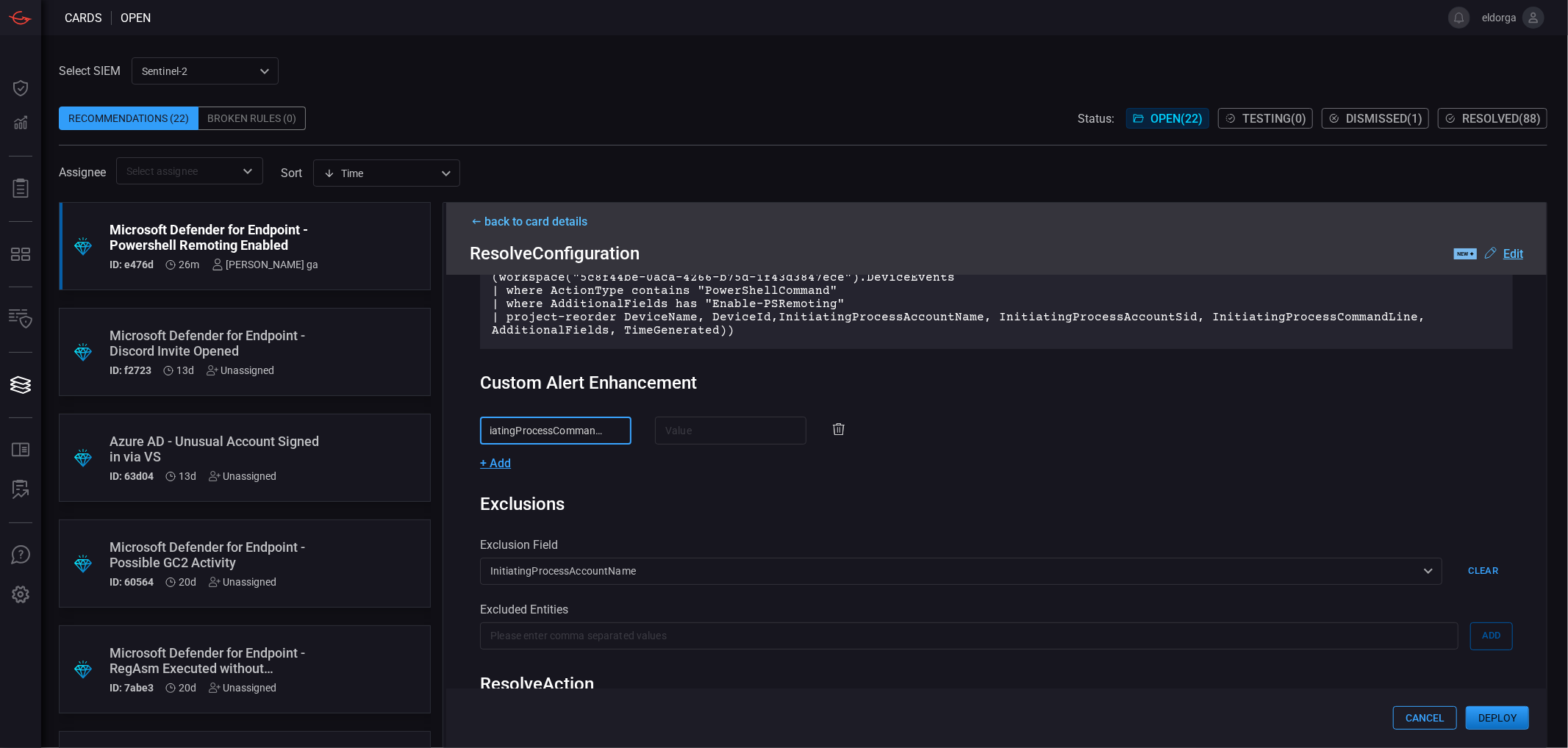
click at [703, 442] on input "text" at bounding box center [731, 430] width 151 height 27
paste input "InitiatingProcessCommandLine"
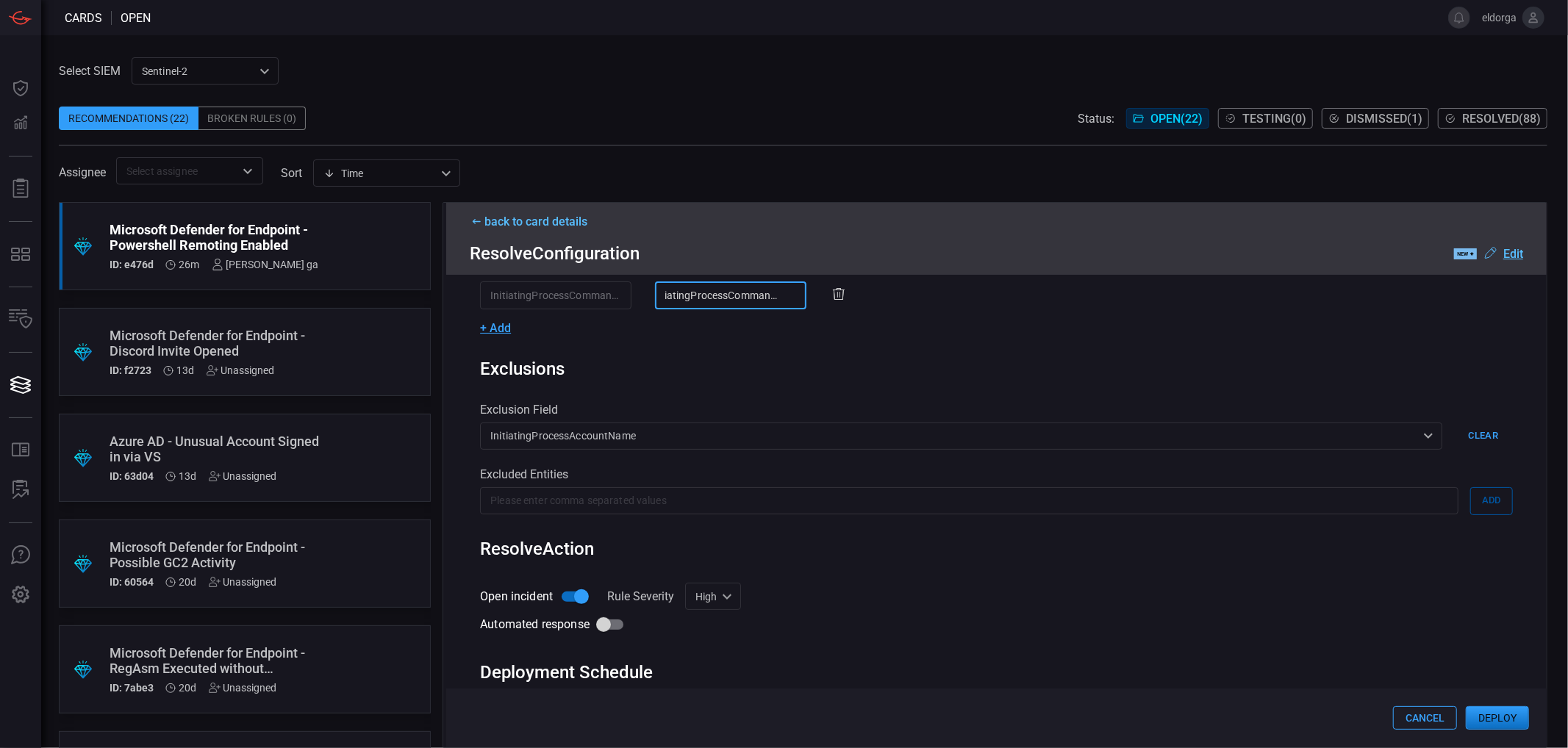
scroll to position [296, 0]
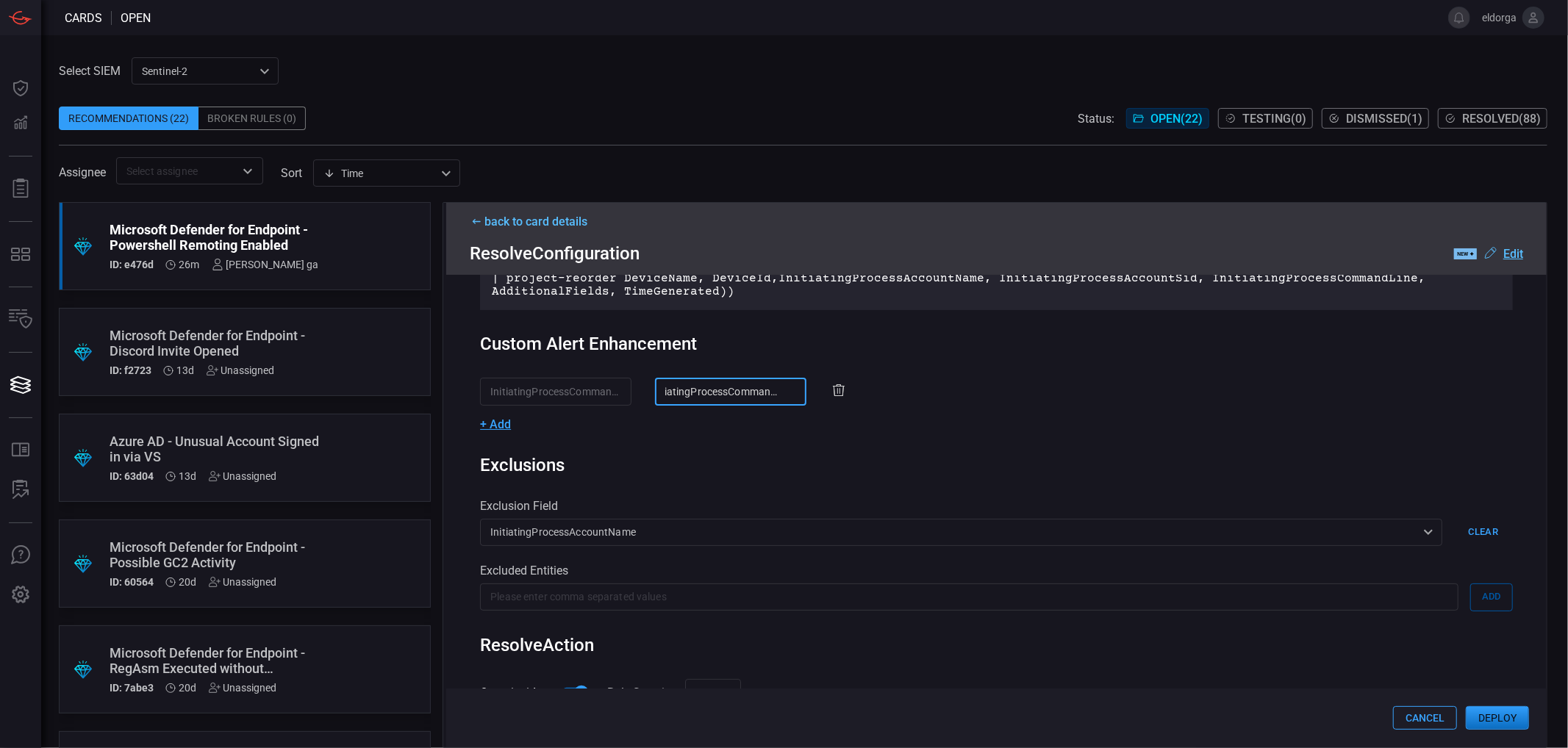
click at [670, 397] on input "InitiatingProcessCommandLine" at bounding box center [731, 391] width 151 height 27
type input "InitiatingProcessCommandLine"
click at [495, 425] on span "+ Add" at bounding box center [496, 424] width 31 height 14
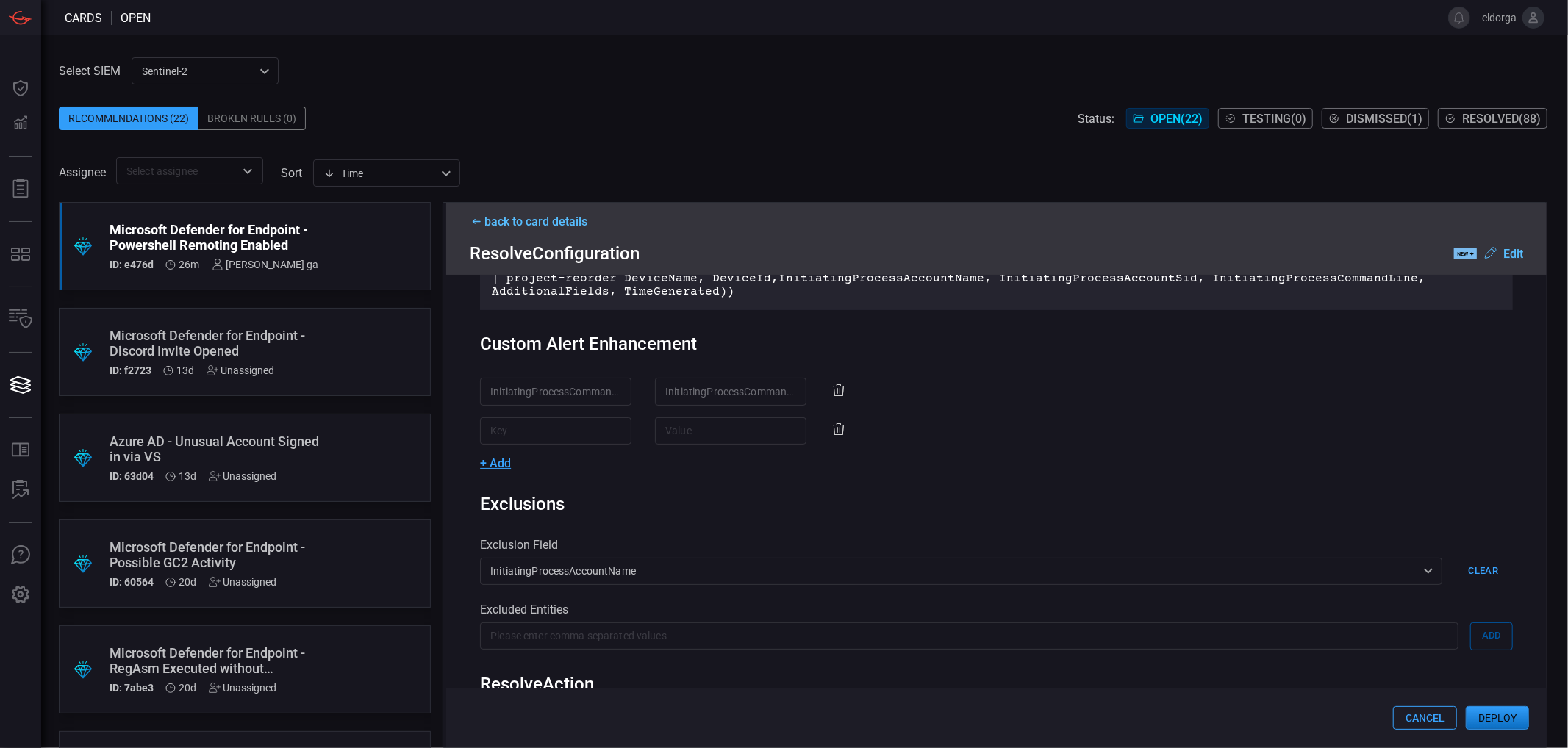
click at [510, 431] on input "text" at bounding box center [556, 431] width 151 height 27
paste input "DeviceName"
type input "DeviceName"
click at [665, 431] on input "text" at bounding box center [731, 431] width 151 height 27
paste input "DeviceName"
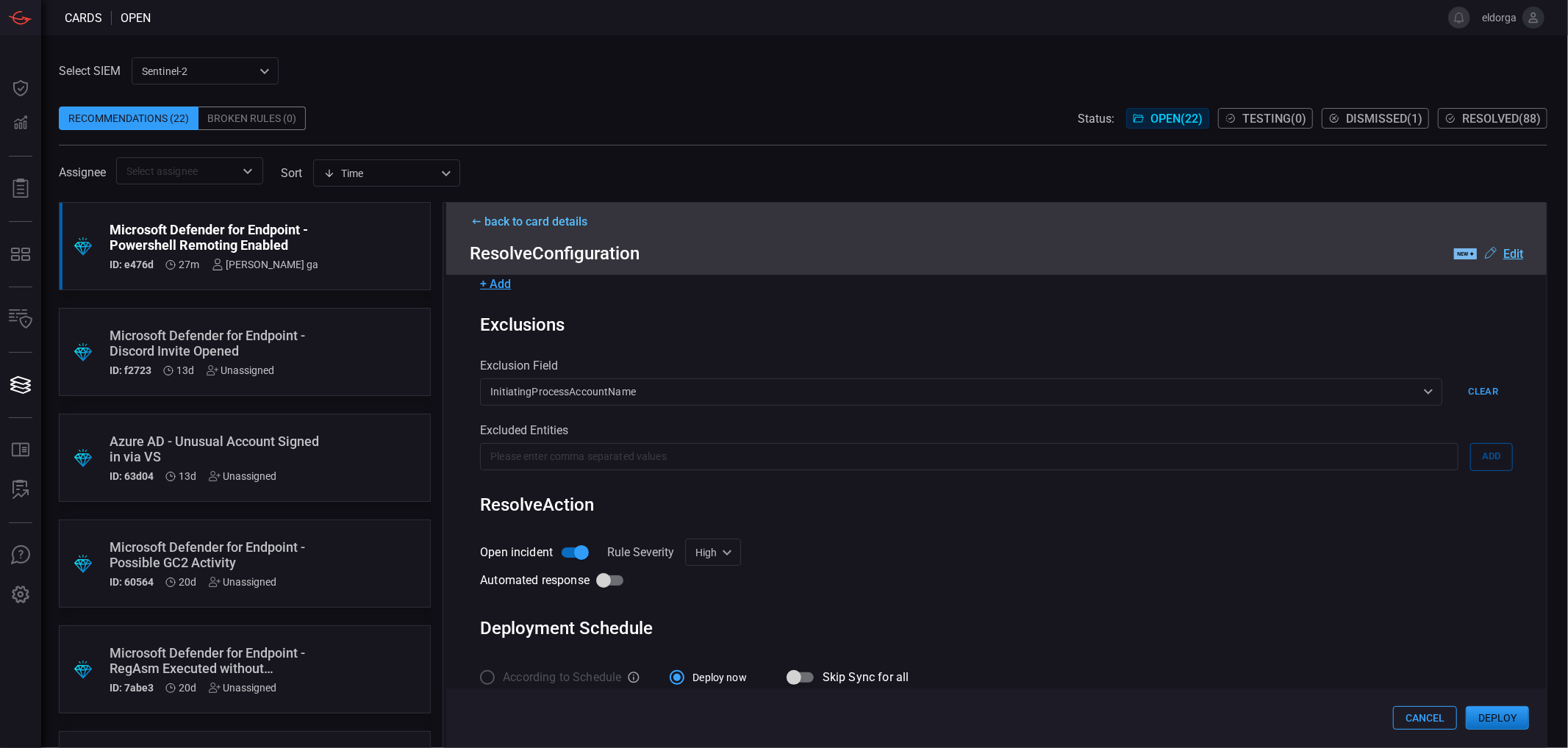
scroll to position [498, 0]
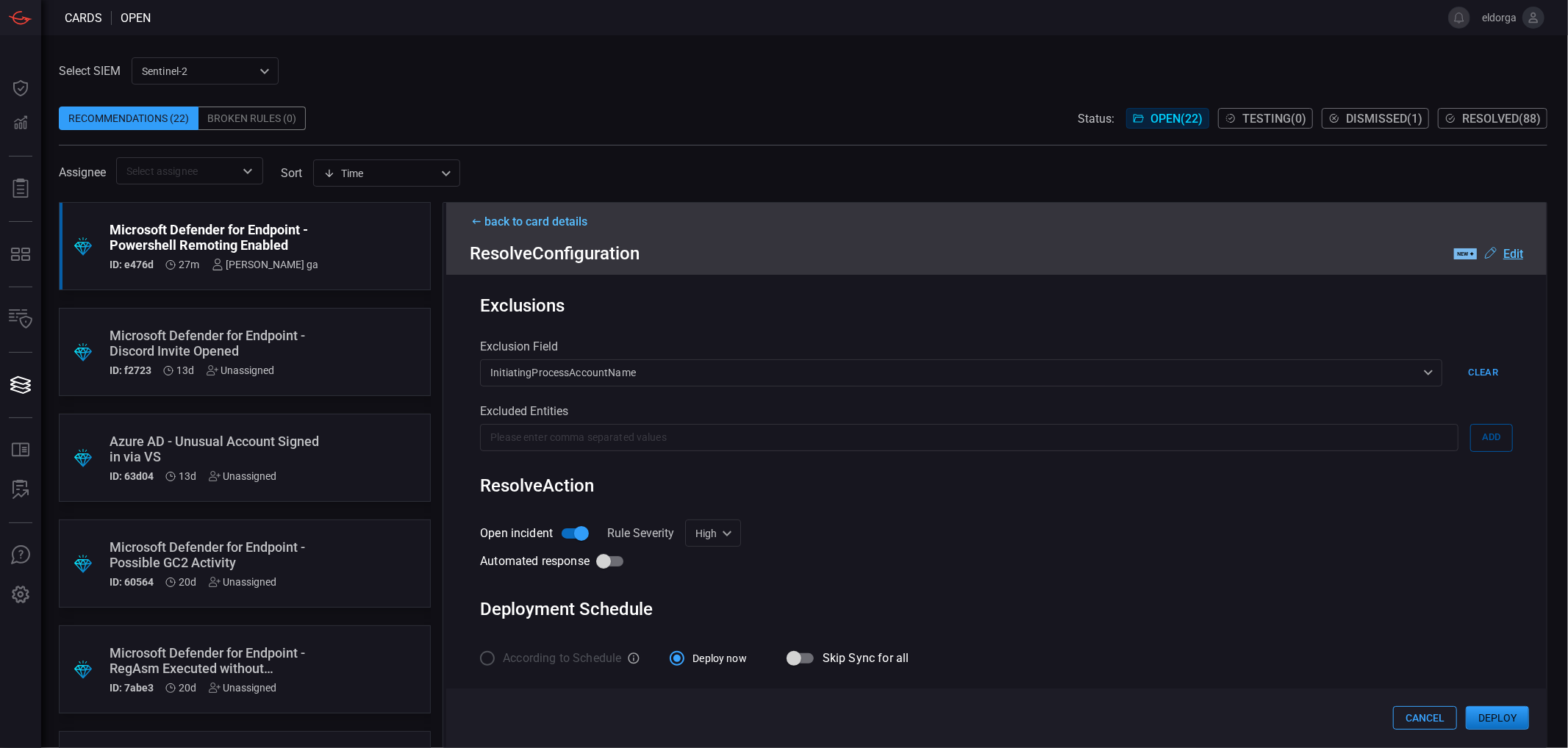
type input "DeviceName"
click at [1515, 711] on button "Deploy" at bounding box center [1497, 718] width 64 height 24
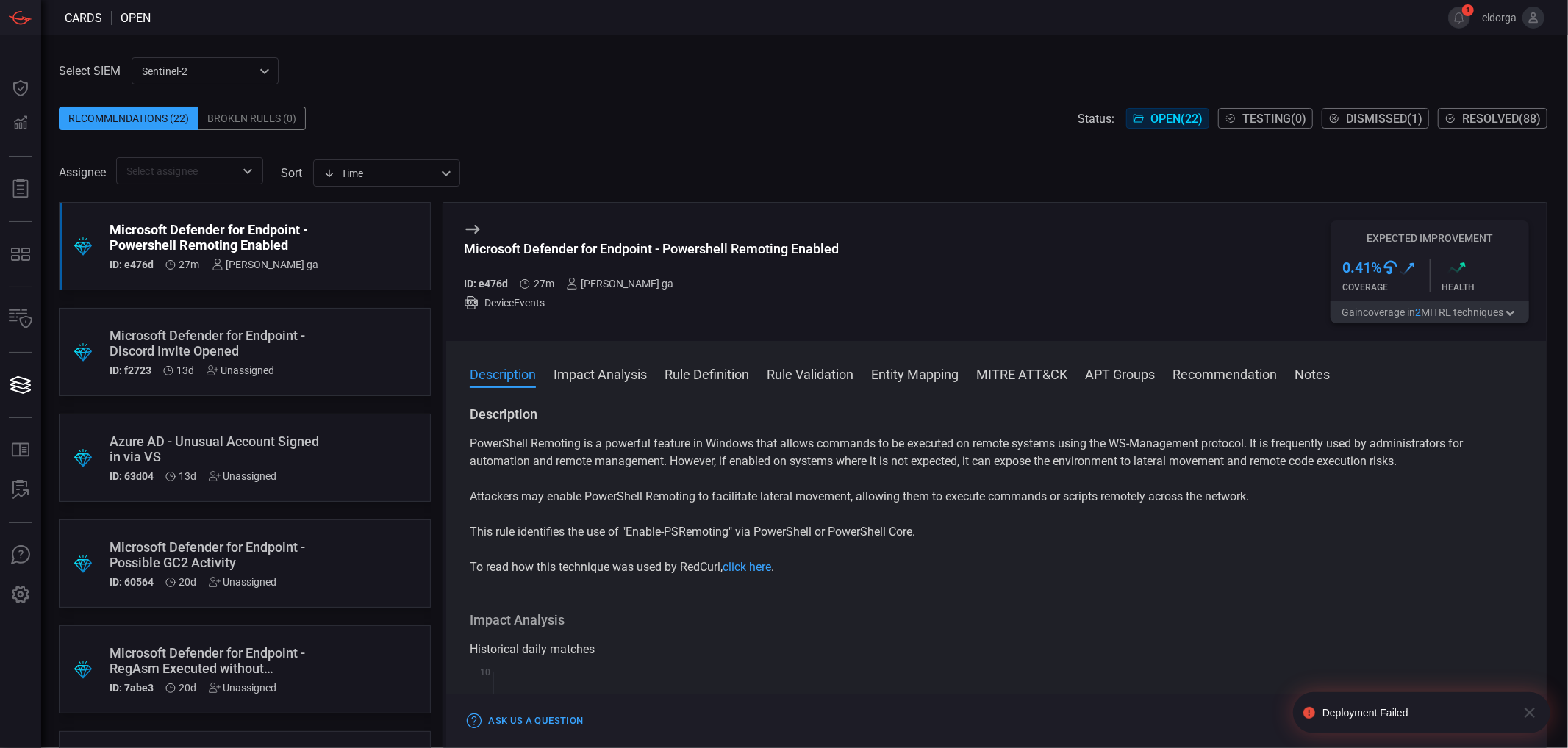
click at [1526, 709] on icon "button" at bounding box center [1530, 713] width 11 height 11
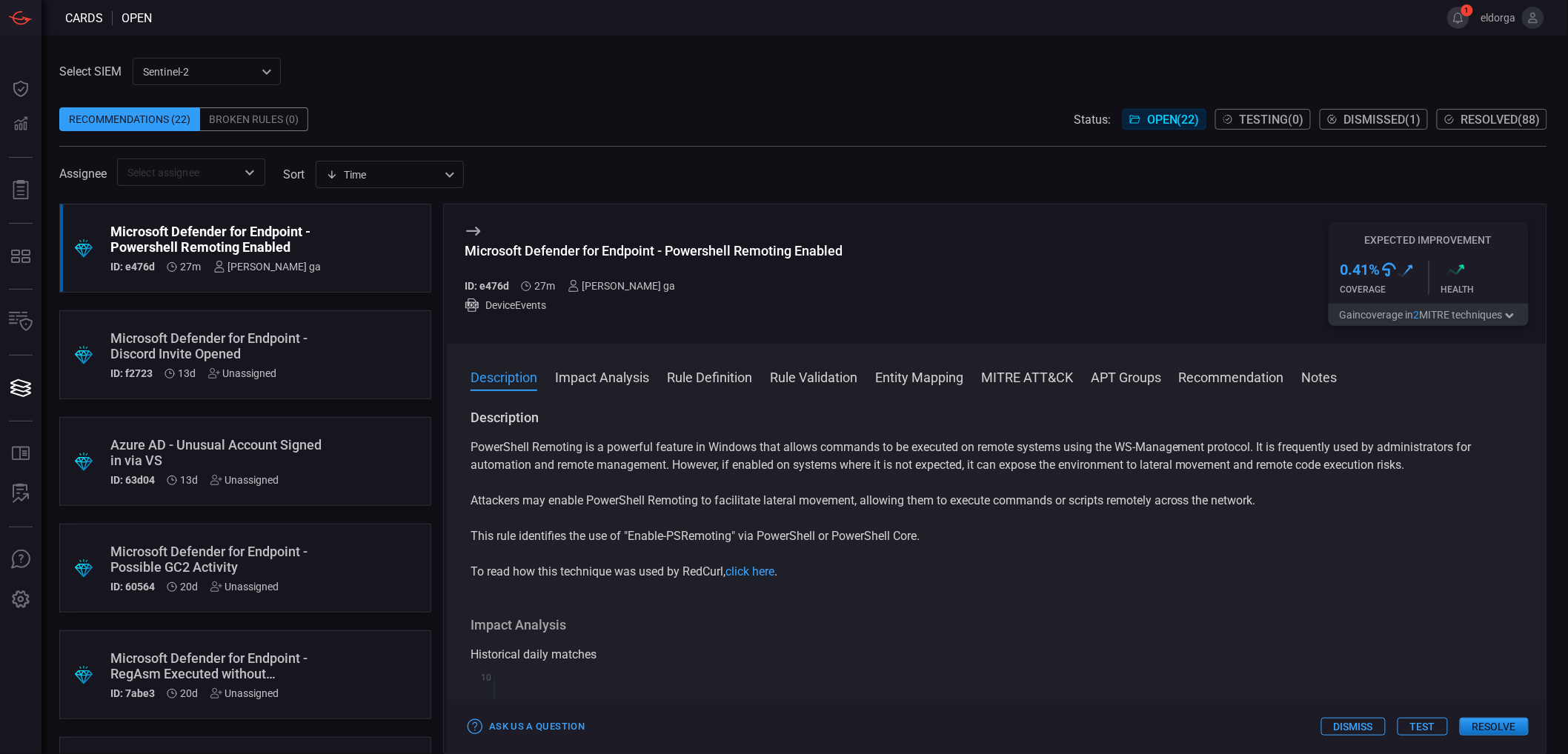
click at [1465, 19] on button "1" at bounding box center [1457, 17] width 22 height 22
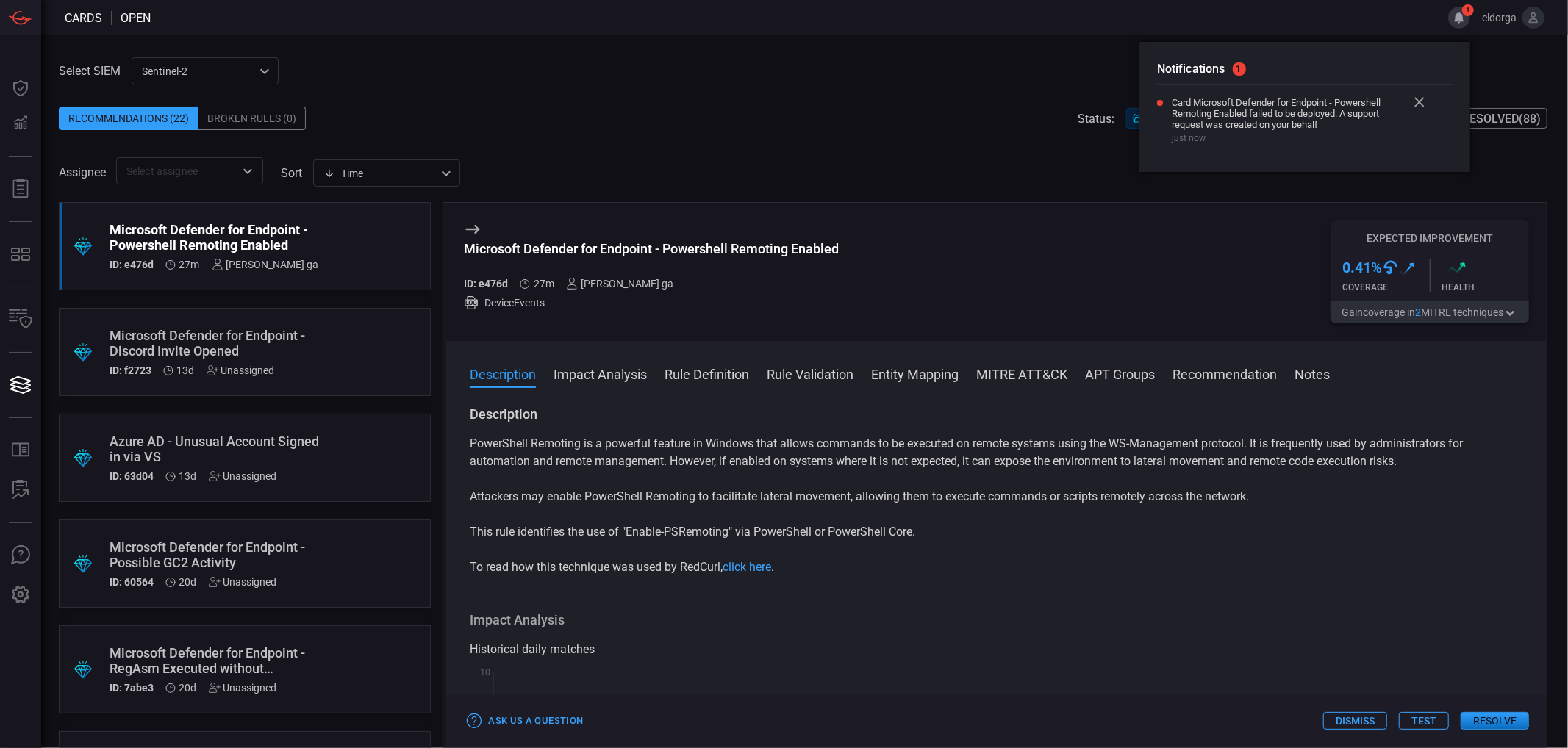
click at [1215, 114] on span "Card Microsoft Defender for Endpoint - Powershell Remoting Enabled failed to be…" at bounding box center [1289, 113] width 235 height 33
click at [1419, 97] on icon at bounding box center [1419, 102] width 11 height 11
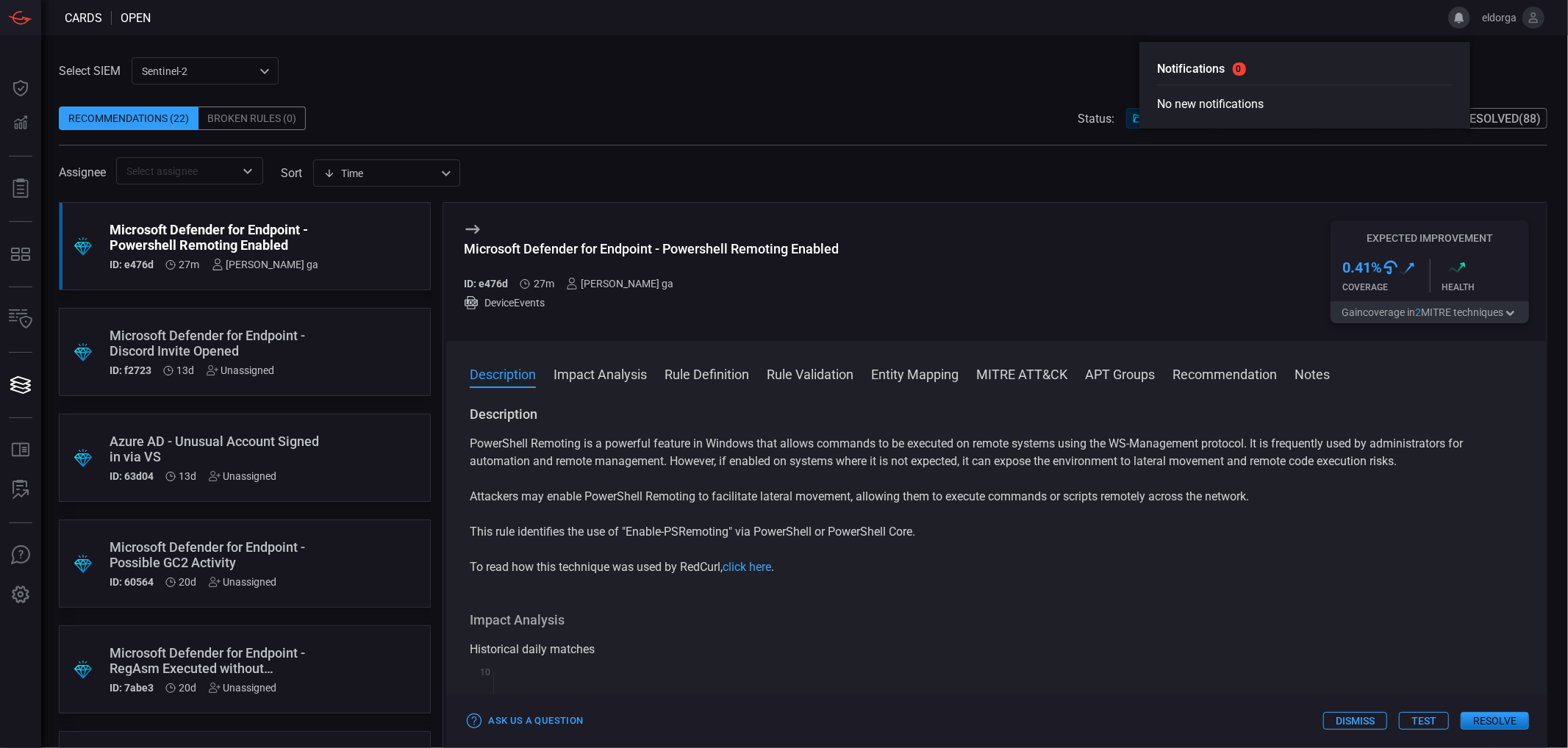
drag, startPoint x: 1025, startPoint y: 63, endPoint x: 1231, endPoint y: 353, distance: 355.7
click at [1027, 64] on div "Select SIEM sentinel-2 78f76eb1-fabe-46a6-810b-f333e9527487 ​ Recommendations (…" at bounding box center [803, 120] width 1488 height 127
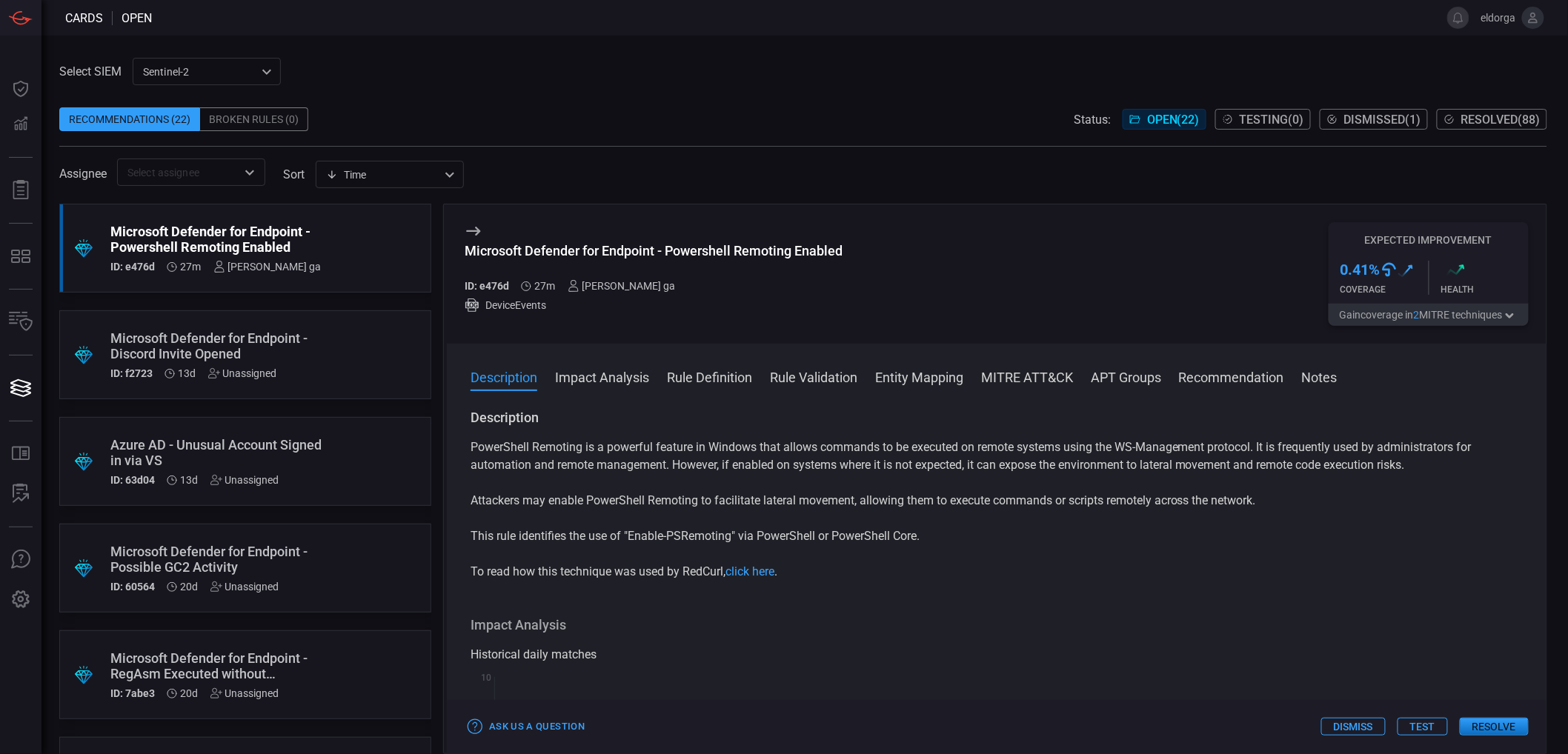
click at [1502, 736] on button "Resolve" at bounding box center [1494, 727] width 69 height 18
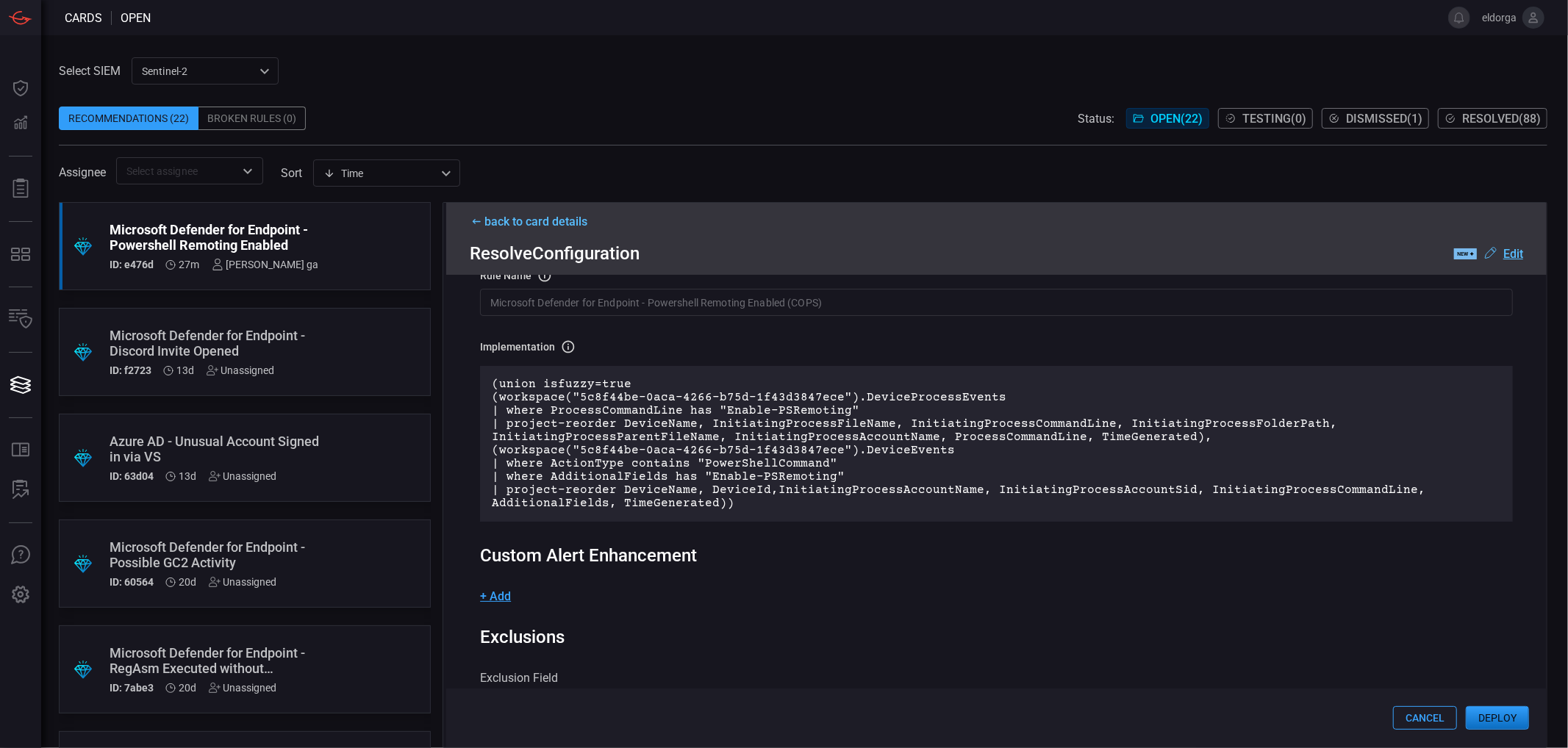
scroll to position [420, 0]
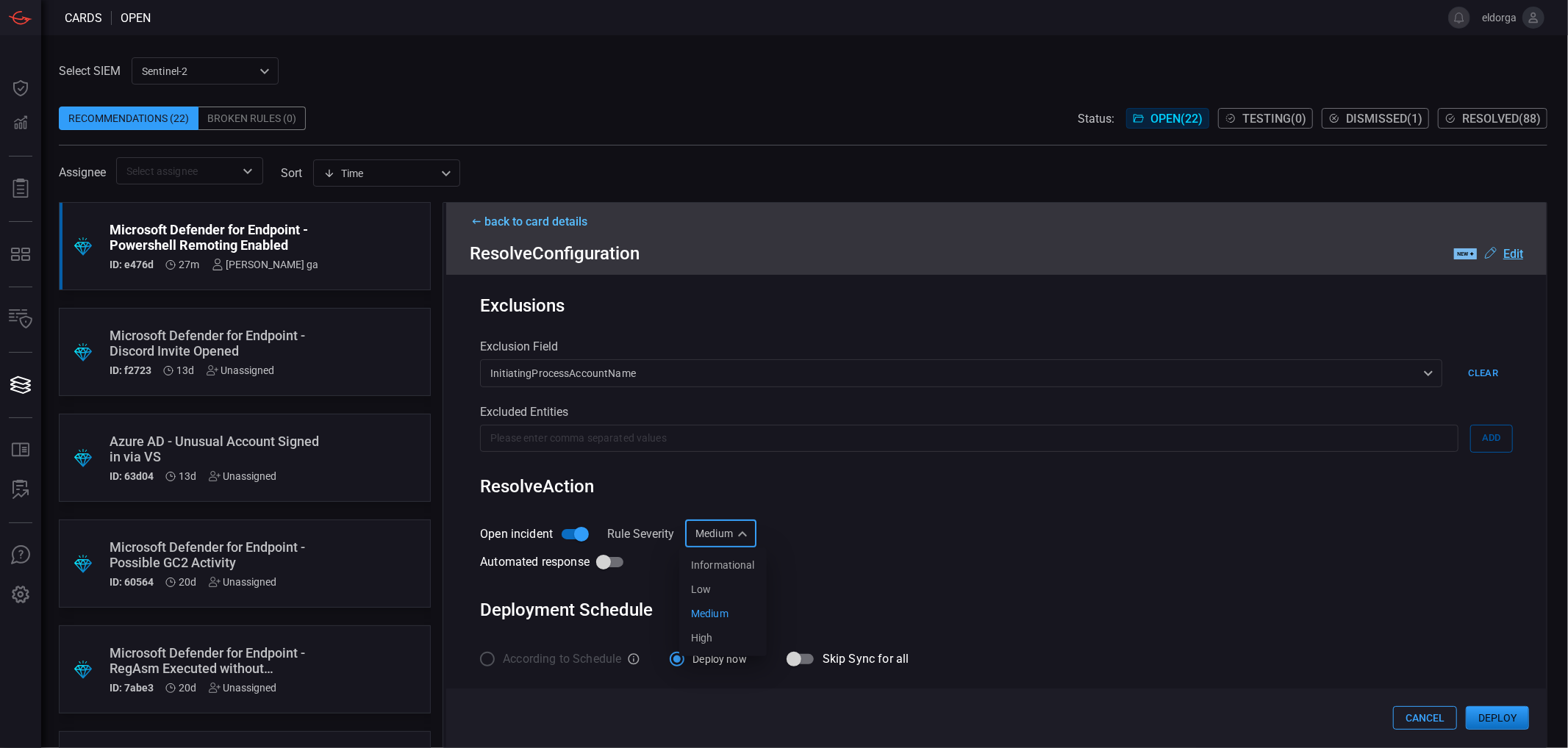
click at [731, 534] on div "Medium Medium Informational Low Medium High ​" at bounding box center [721, 533] width 72 height 27
click at [724, 628] on li "High" at bounding box center [722, 638] width 87 height 24
type input "High"
click at [853, 529] on div "Open incident Rule Severity High High ​ Automated response" at bounding box center [996, 548] width 1033 height 56
click at [615, 564] on input "Automated response" at bounding box center [603, 562] width 84 height 28
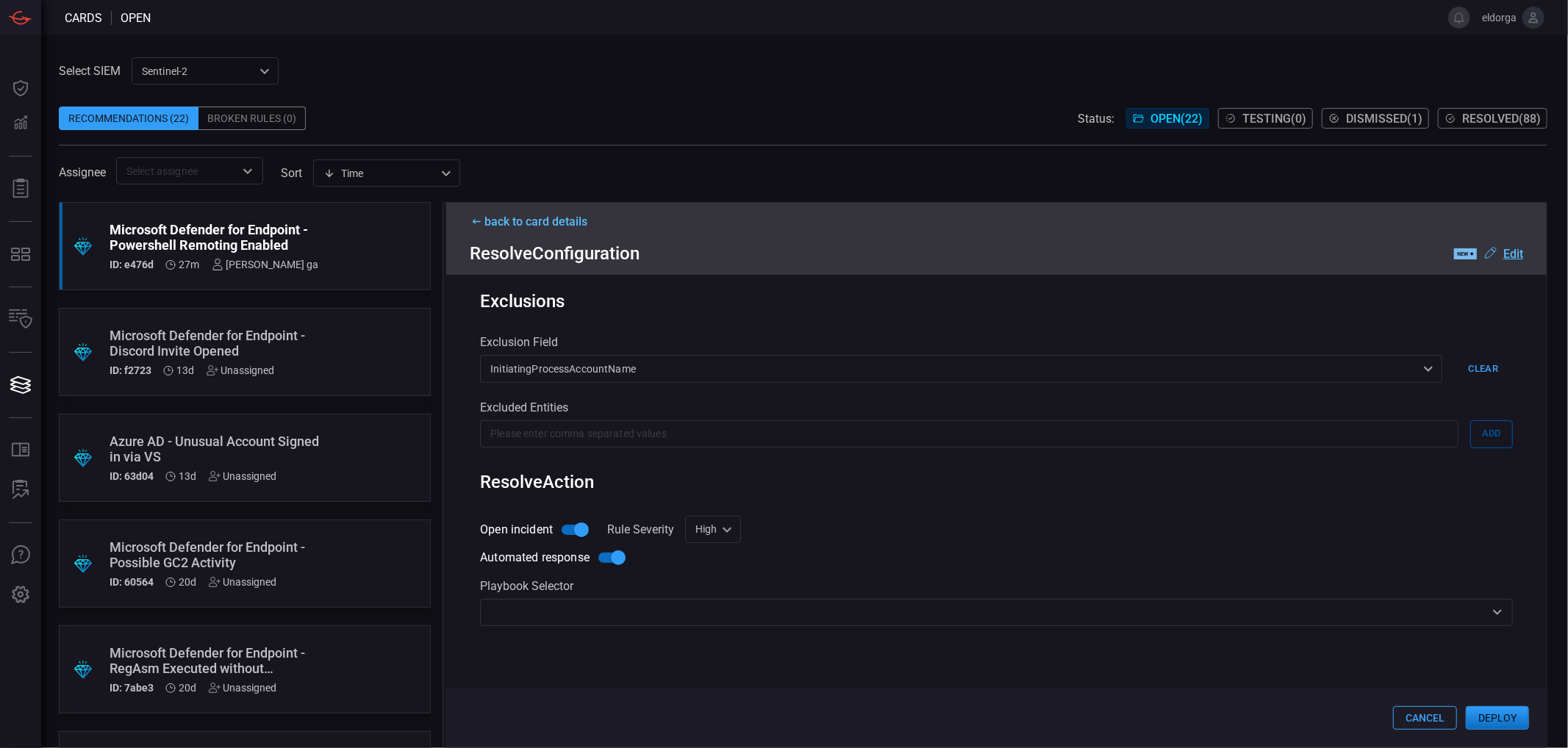
click at [619, 622] on input "text" at bounding box center [984, 612] width 1000 height 19
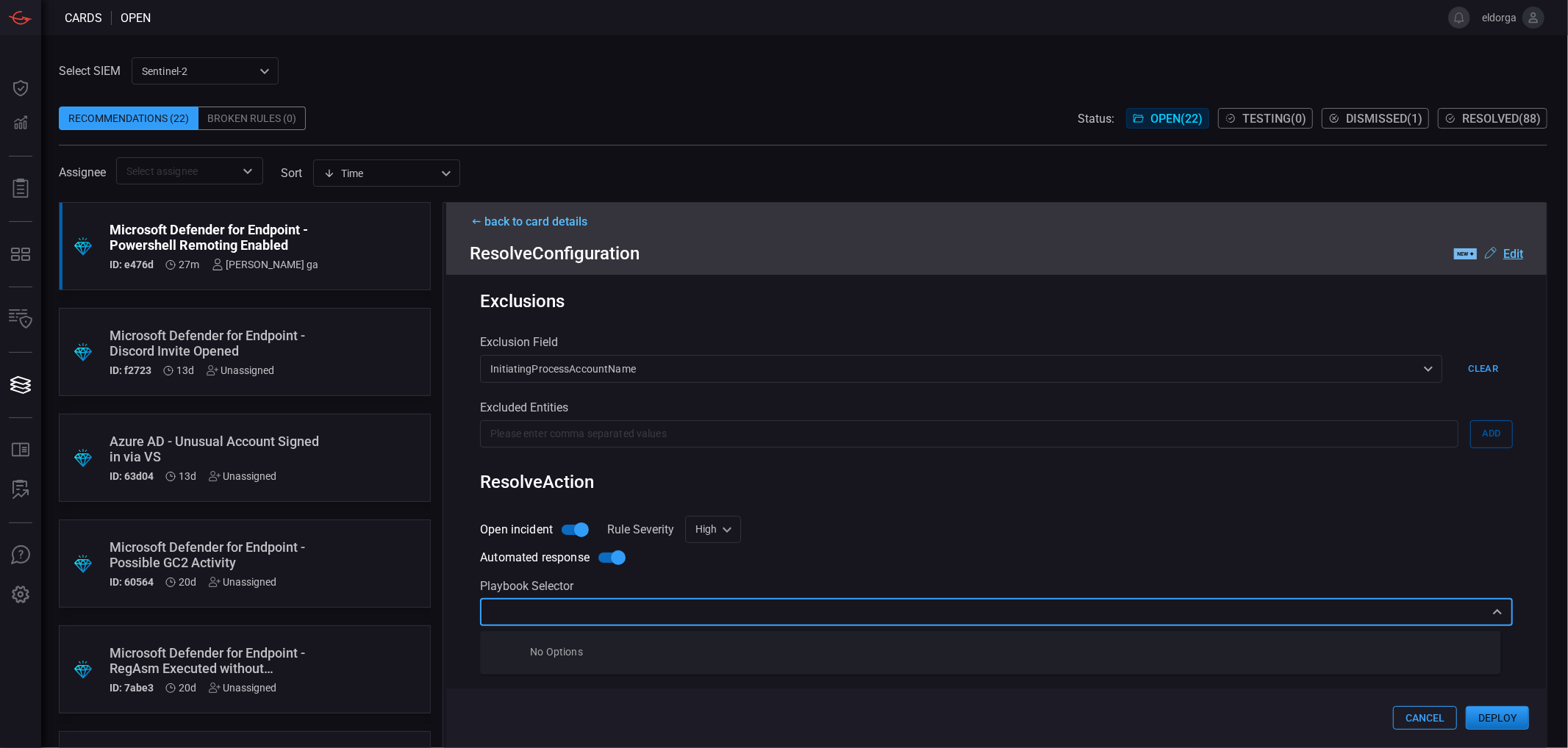
click at [622, 619] on input "text" at bounding box center [984, 612] width 1000 height 19
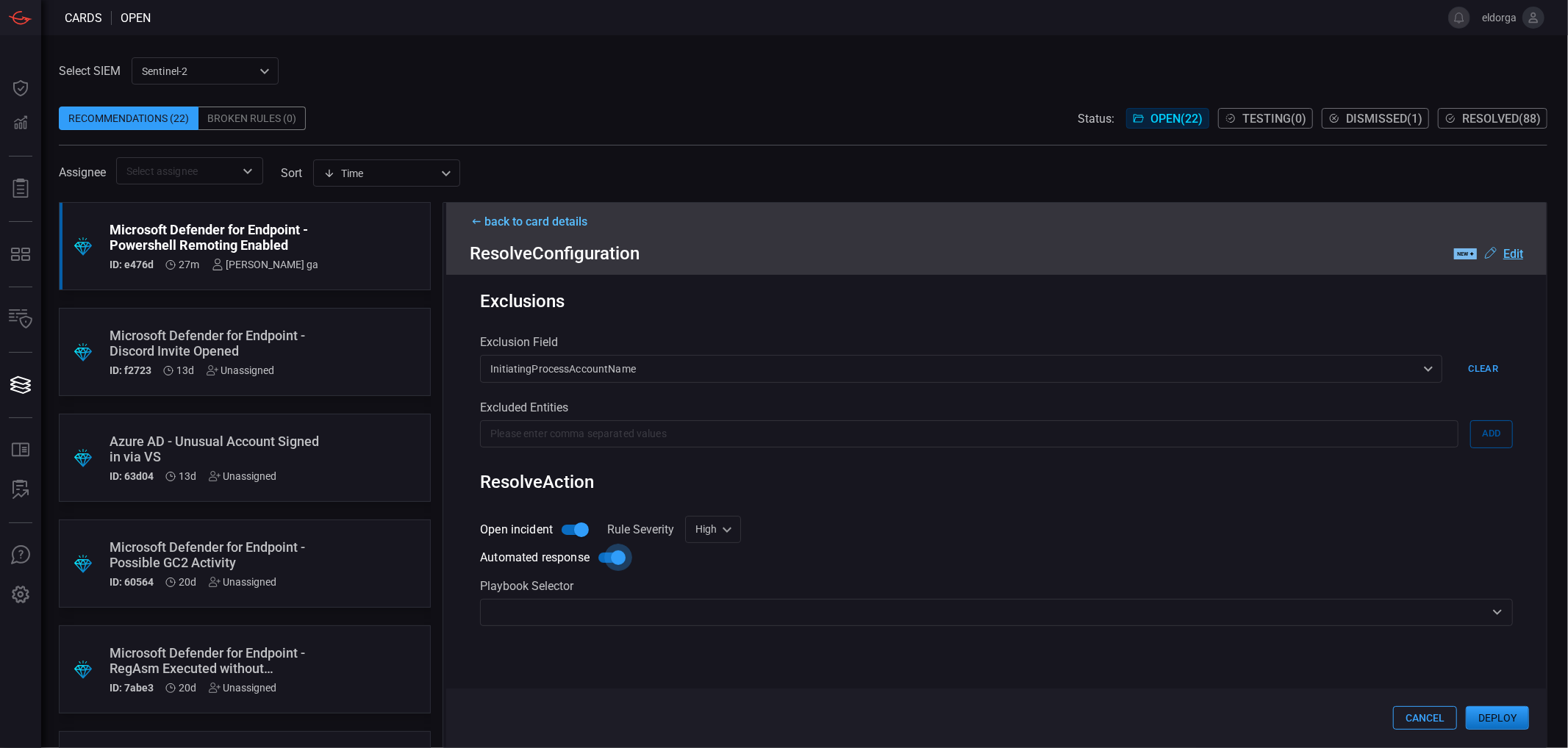
click at [626, 569] on input "Automated response" at bounding box center [618, 558] width 84 height 28
checkbox input "false"
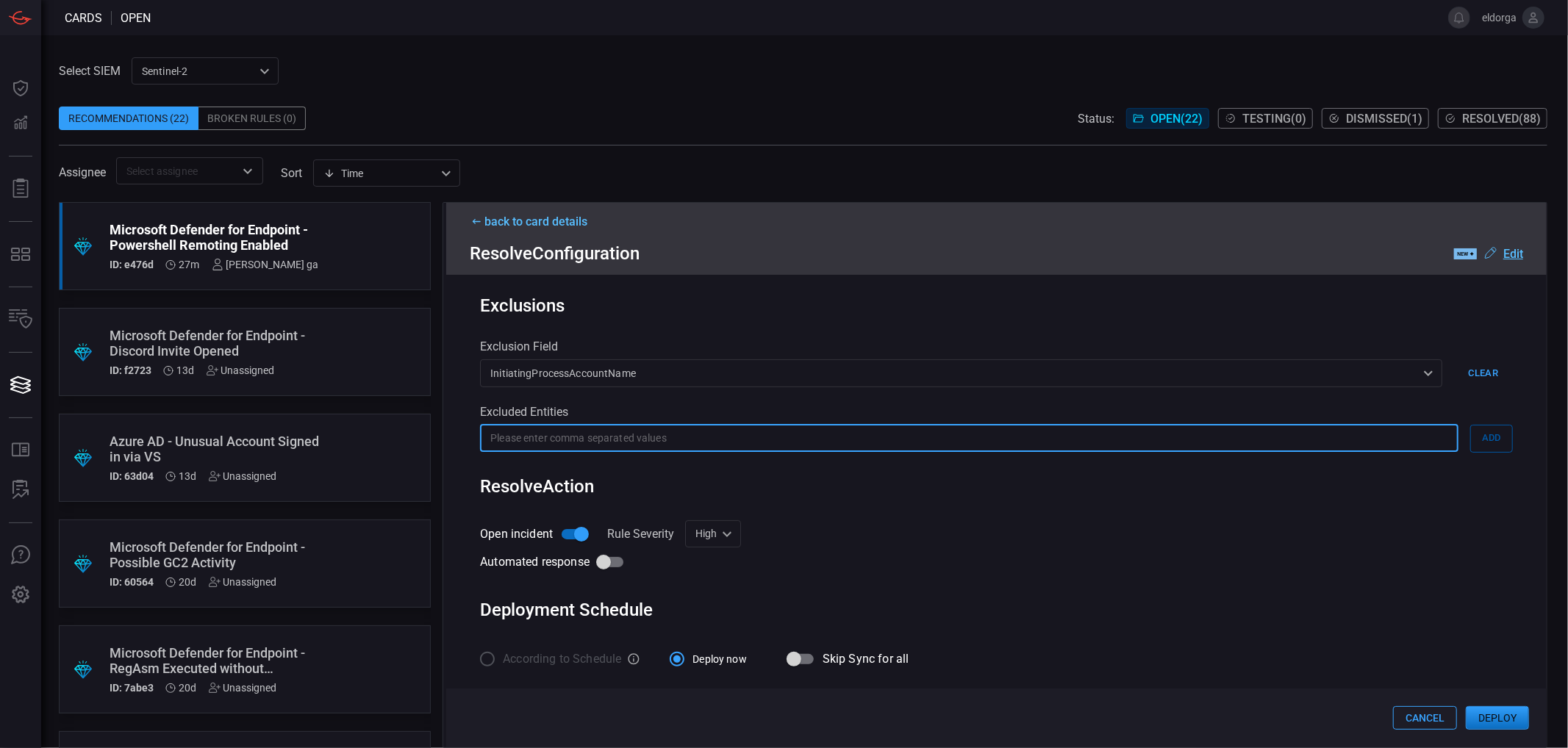
click at [623, 442] on input "text" at bounding box center [970, 438] width 979 height 27
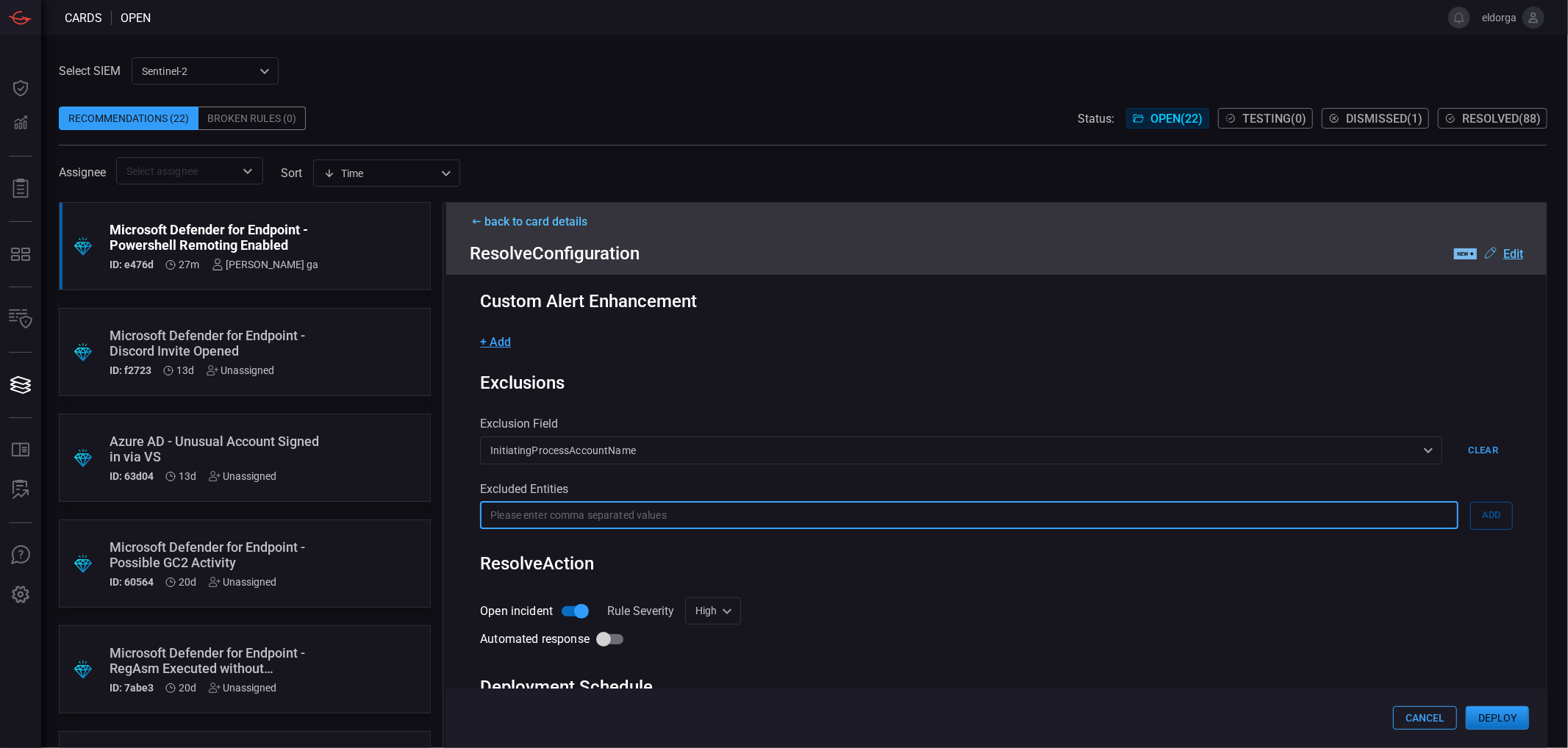
click at [506, 338] on span "+ Add" at bounding box center [496, 342] width 31 height 14
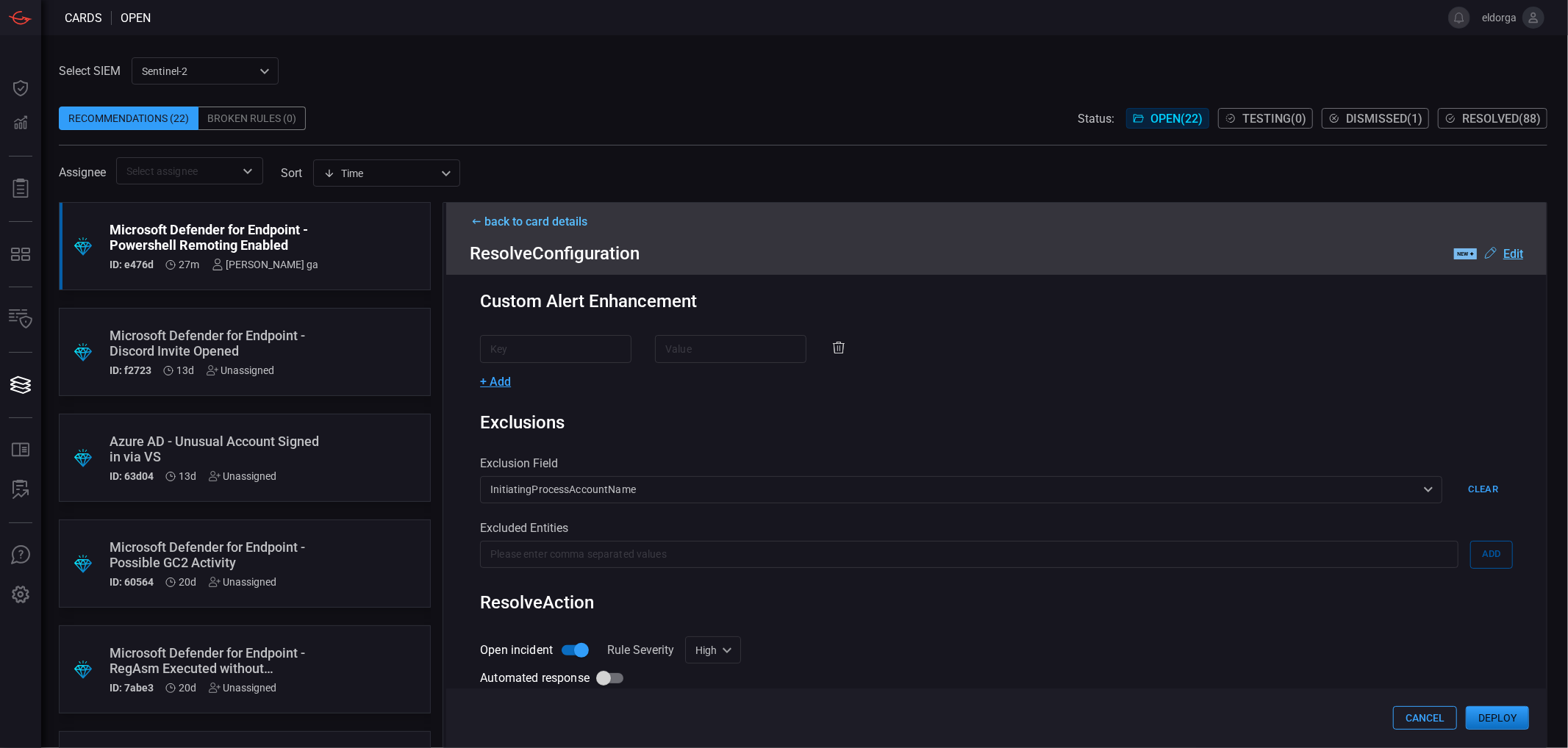
click at [549, 359] on input "text" at bounding box center [556, 348] width 151 height 27
paste input "DeviceName"
type input "DeviceName"
click at [665, 343] on input "text" at bounding box center [731, 348] width 151 height 27
paste input "DeviceName"
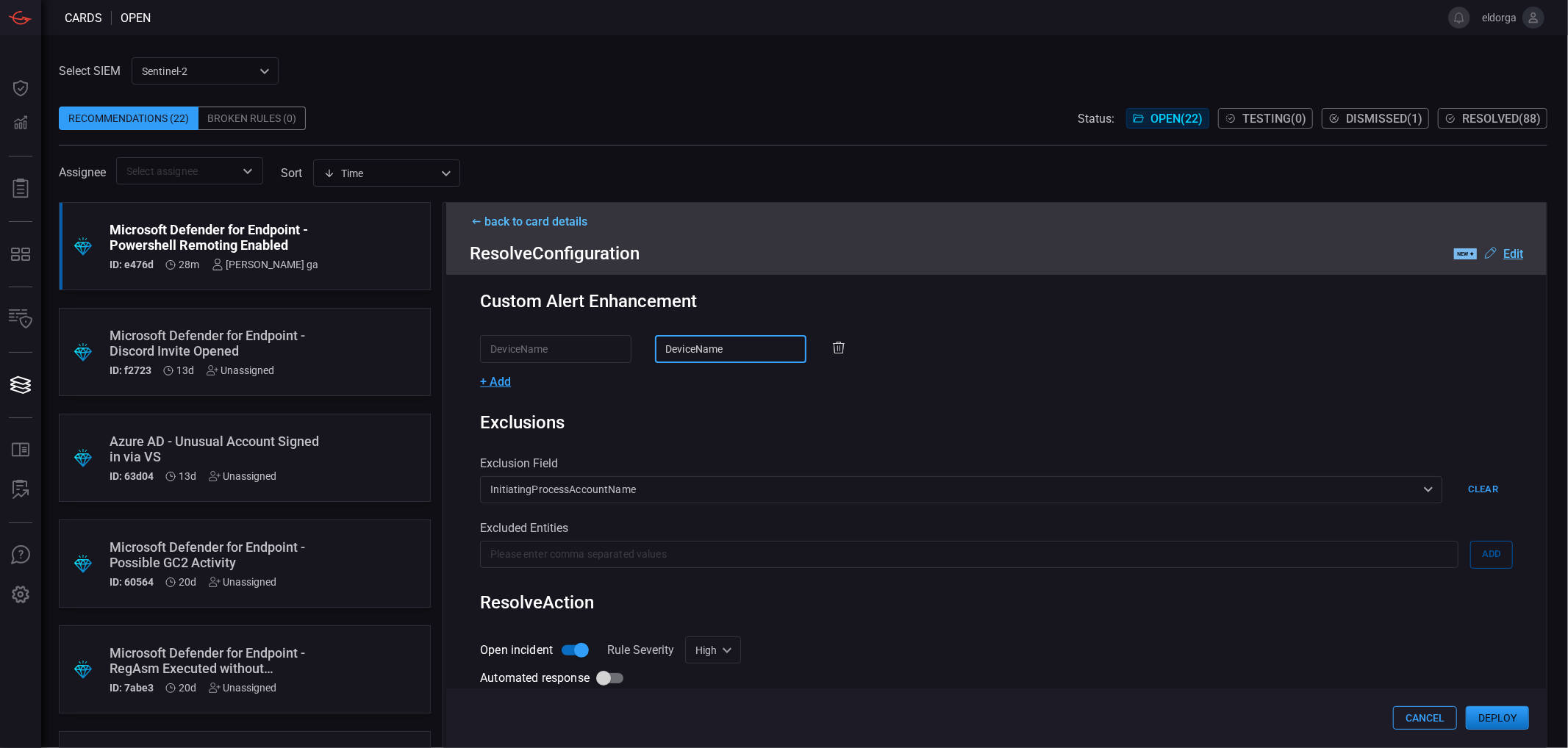
type input "DeviceName"
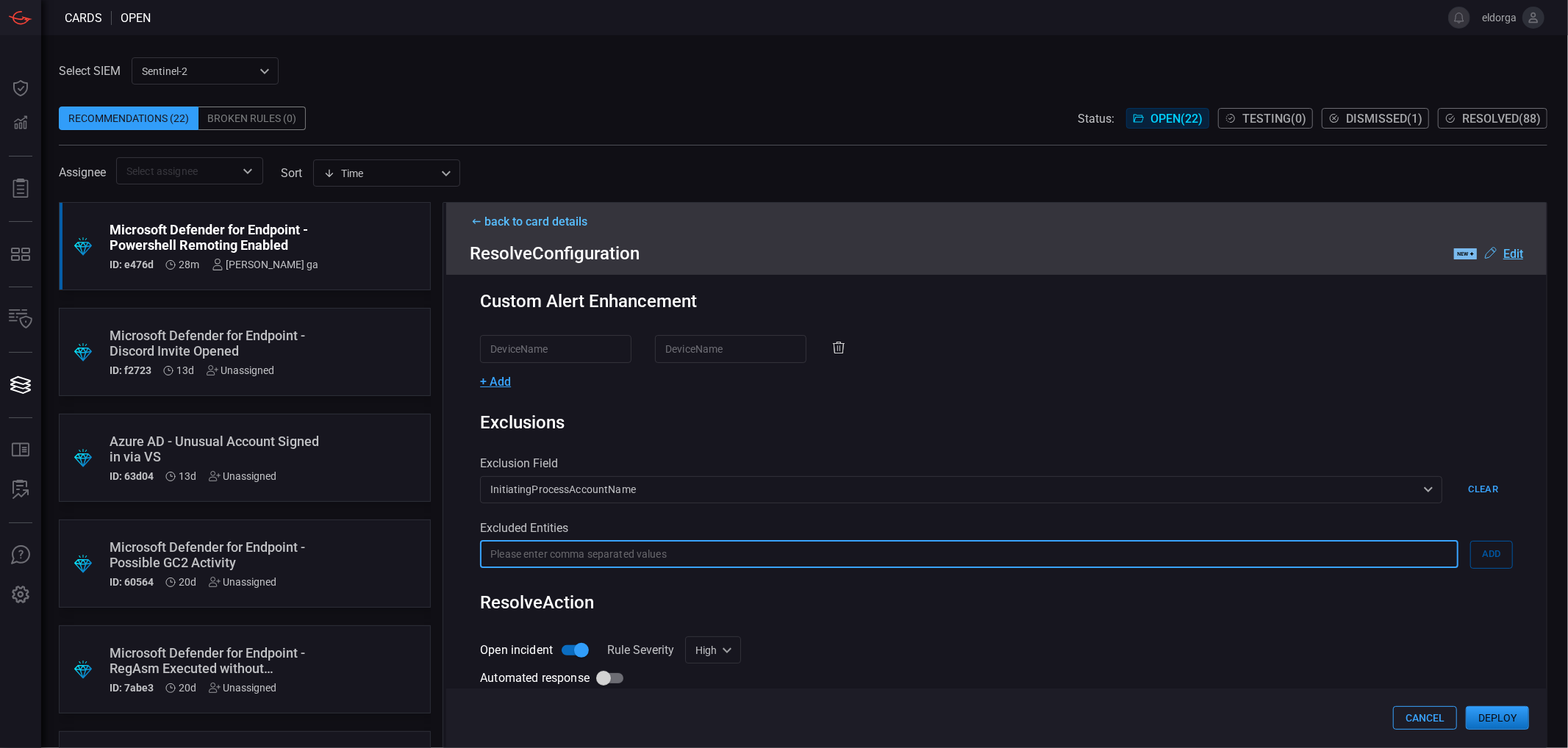
click at [659, 562] on input "text" at bounding box center [970, 554] width 979 height 27
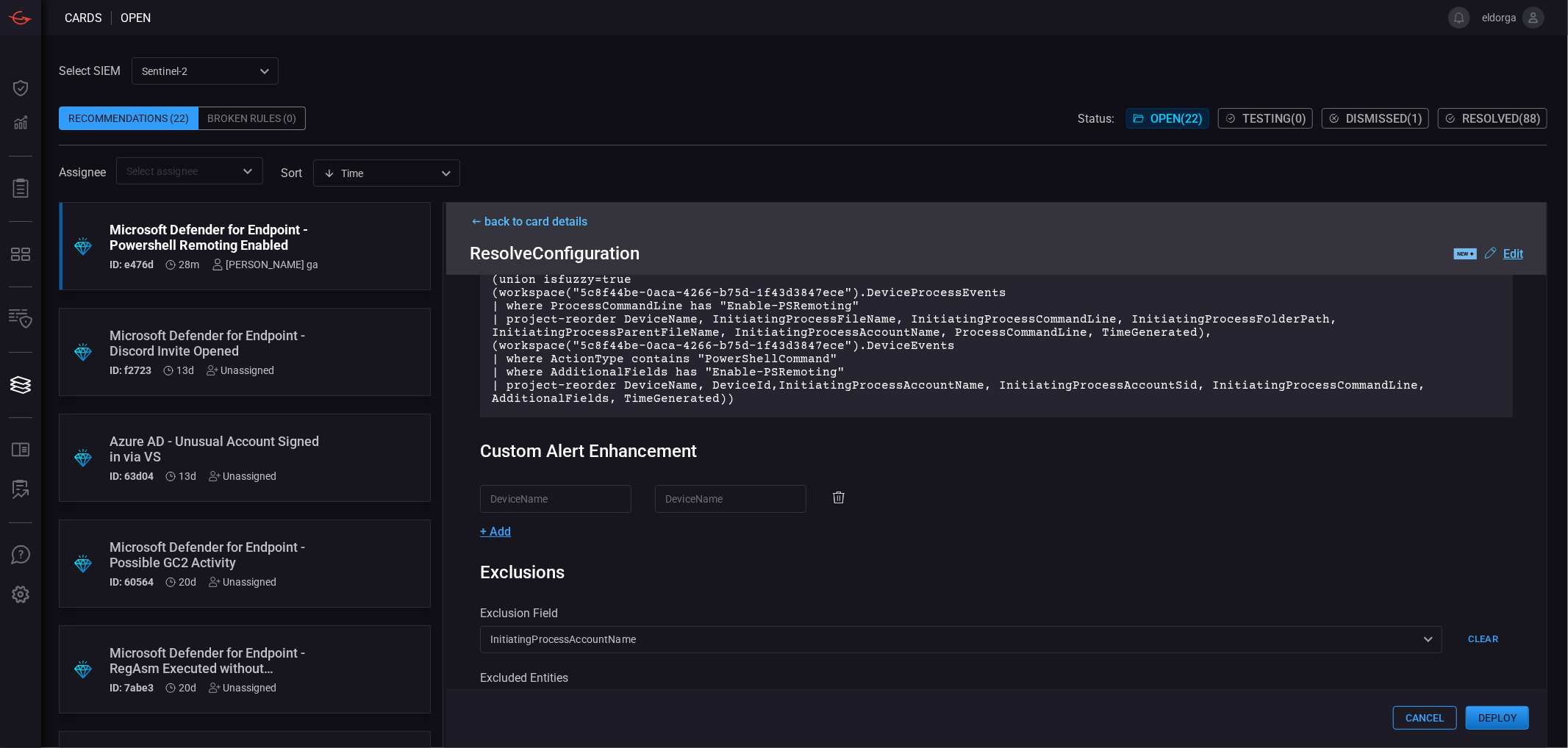
scroll to position [175, 0]
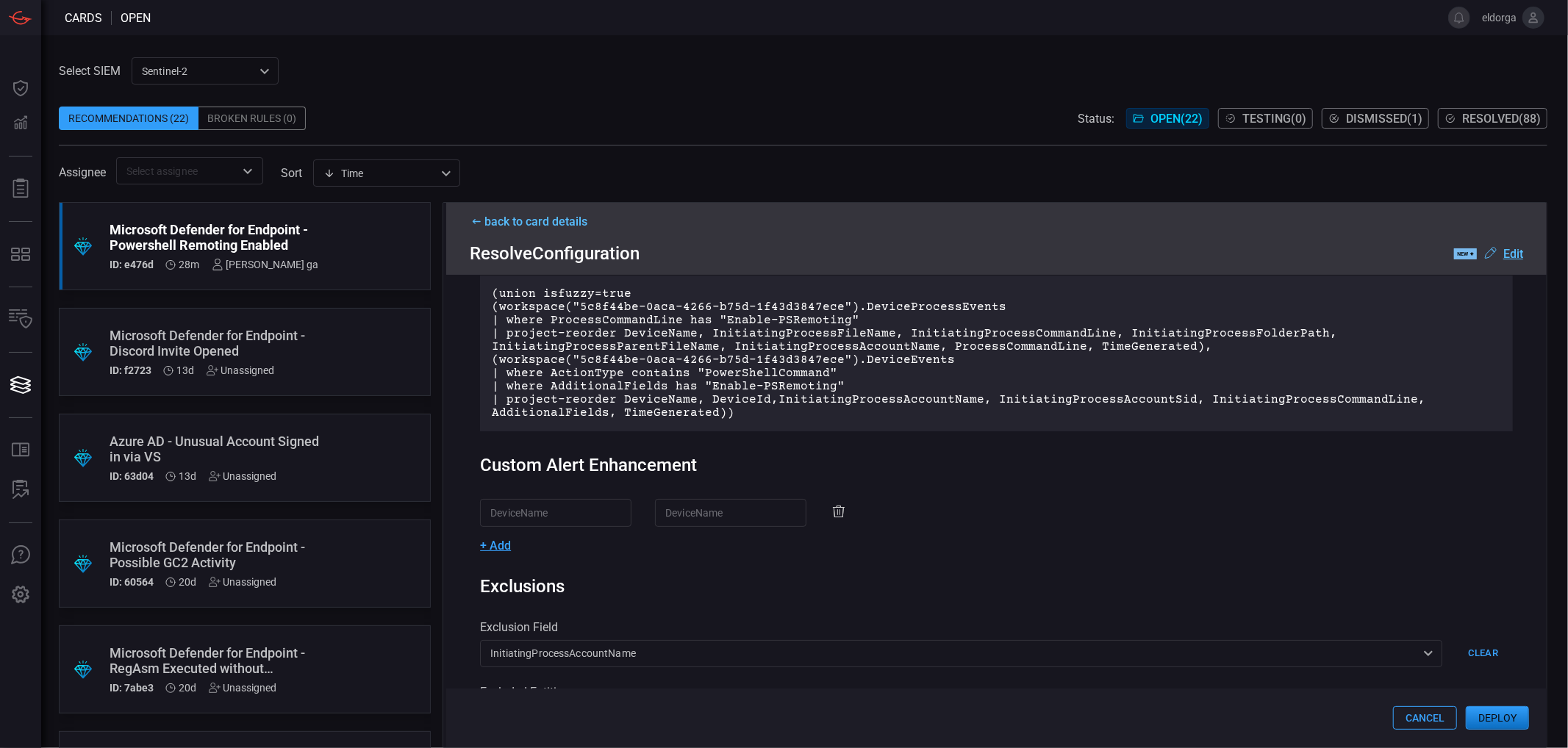
click at [505, 552] on span "+ Add" at bounding box center [496, 545] width 31 height 14
click at [675, 553] on input "text" at bounding box center [731, 552] width 151 height 27
paste input "InitiatingProcessCommandLine"
type input "InitiatingProcessCommandLine"
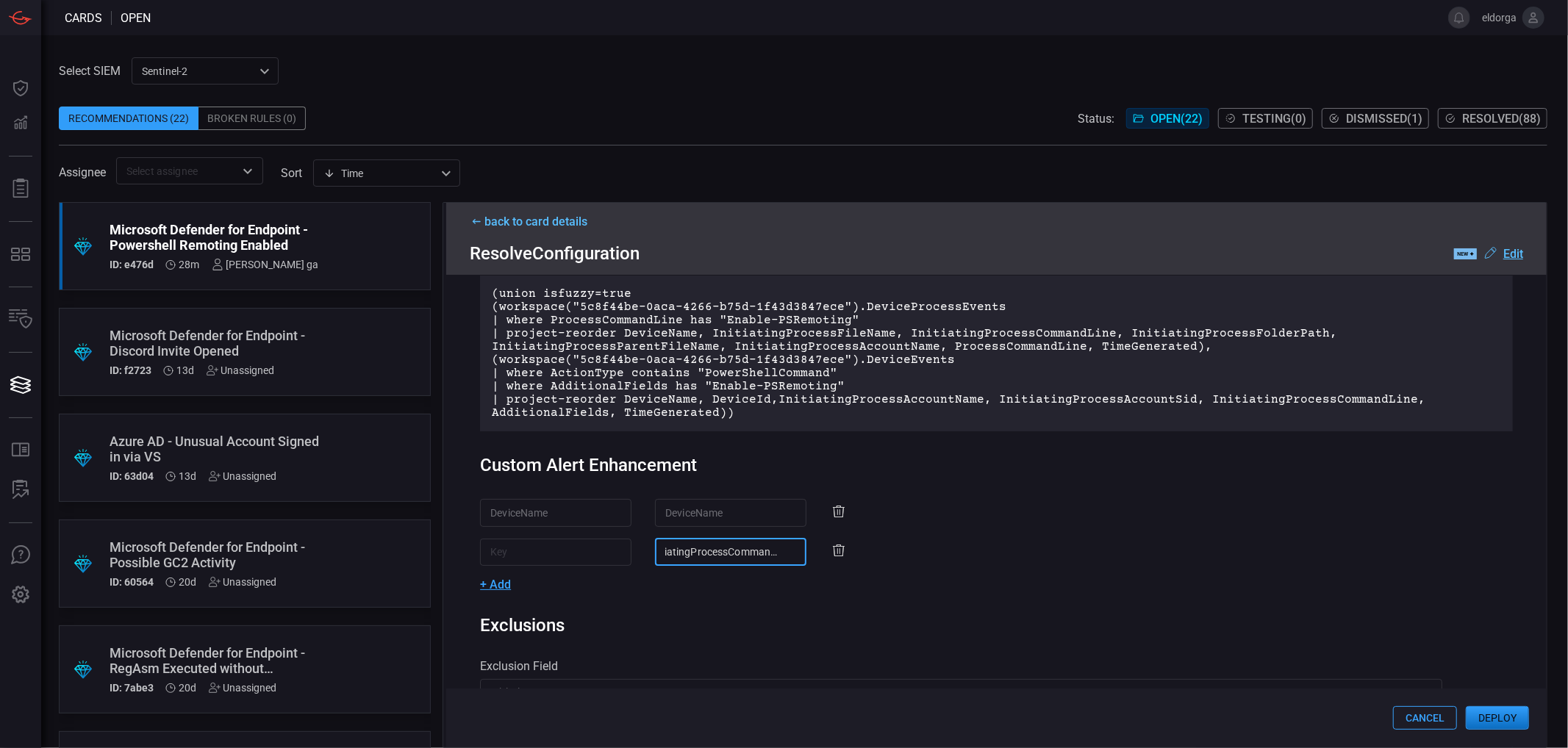
scroll to position [0, 0]
click at [549, 549] on input "text" at bounding box center [556, 552] width 151 height 27
drag, startPoint x: 644, startPoint y: 555, endPoint x: 724, endPoint y: 554, distance: 80.0
click at [724, 554] on input "InitiatingProcessCommandLine" at bounding box center [731, 552] width 151 height 27
click at [527, 562] on input "text" at bounding box center [556, 552] width 151 height 27
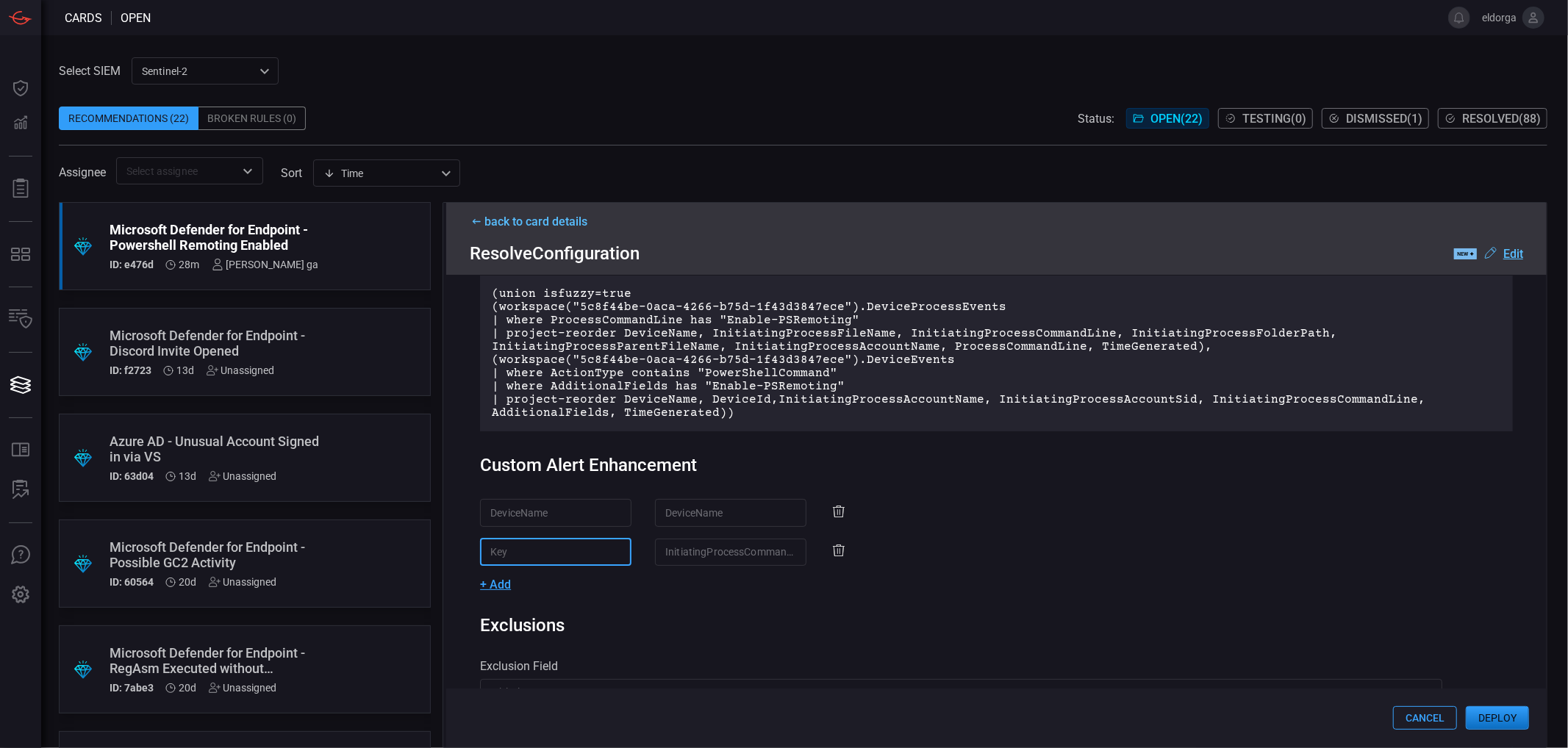
paste input "InitiatingProcess"
type input "InitiatingProcess"
click at [600, 580] on div "DeviceName ​ DeviceName ​ InitiatingProcess ​ InitiatingProcessCommandLine ​ + …" at bounding box center [996, 545] width 1033 height 92
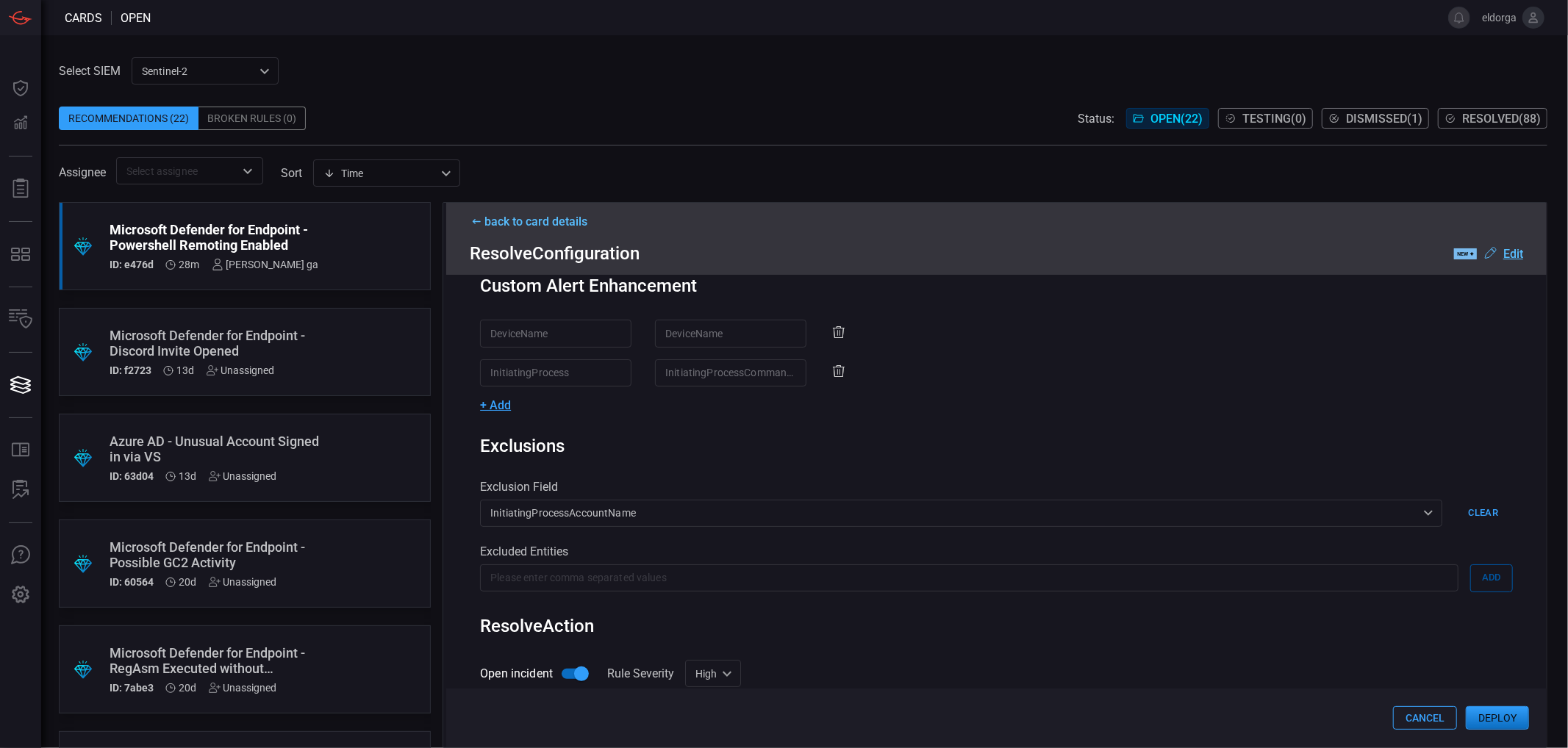
scroll to position [420, 0]
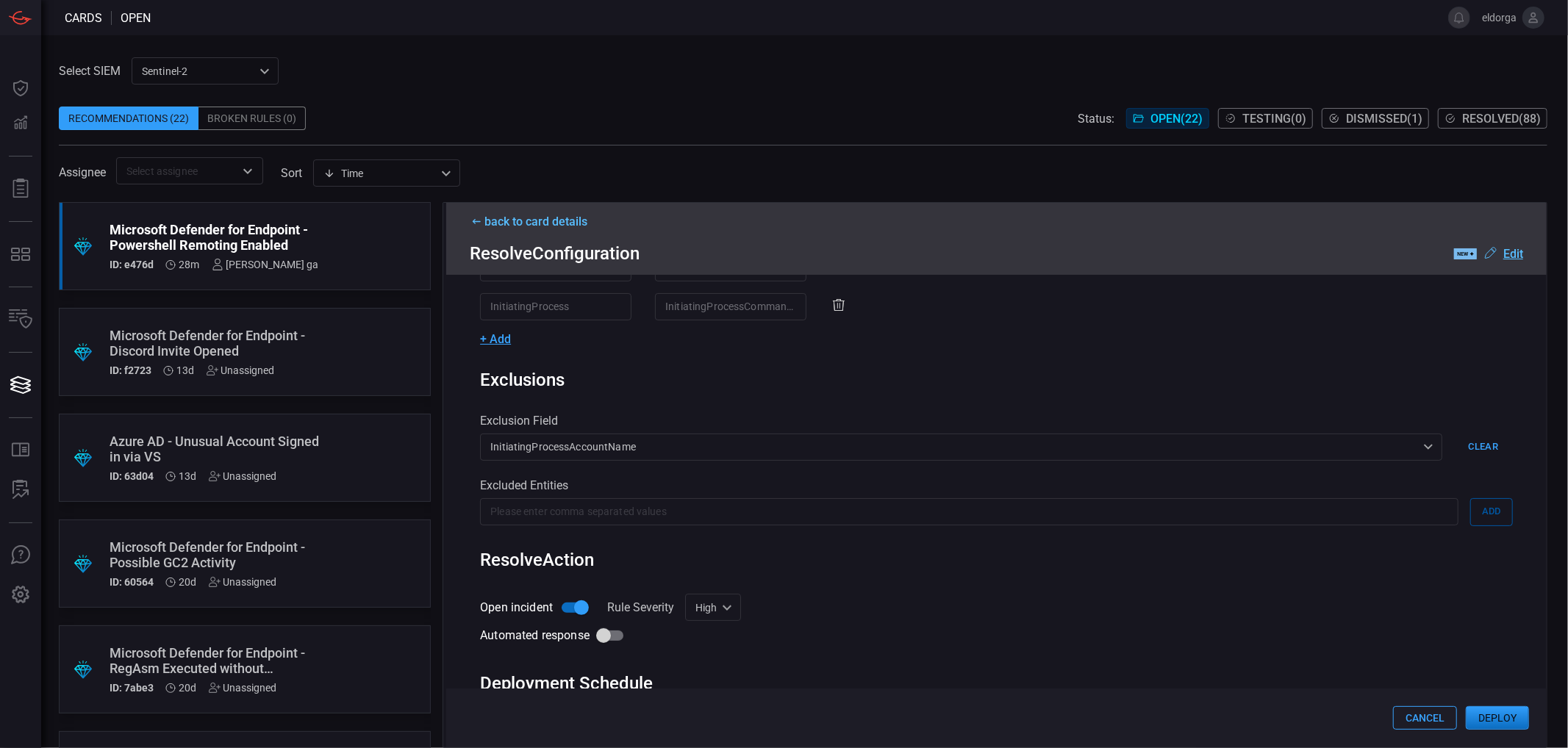
click at [1500, 723] on button "Deploy" at bounding box center [1497, 718] width 64 height 24
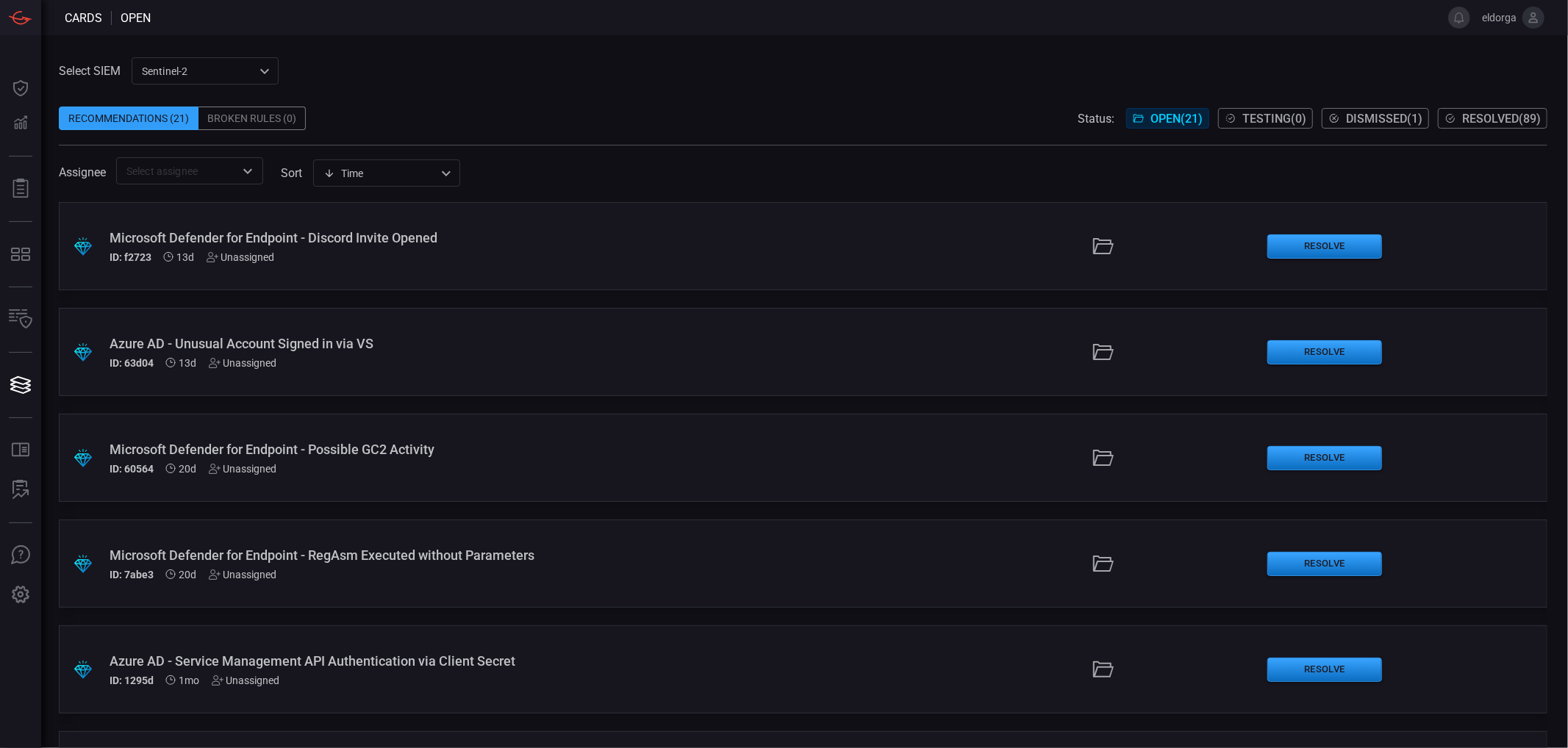
click at [1514, 119] on span "Resolved ( 89 )" at bounding box center [1501, 118] width 79 height 14
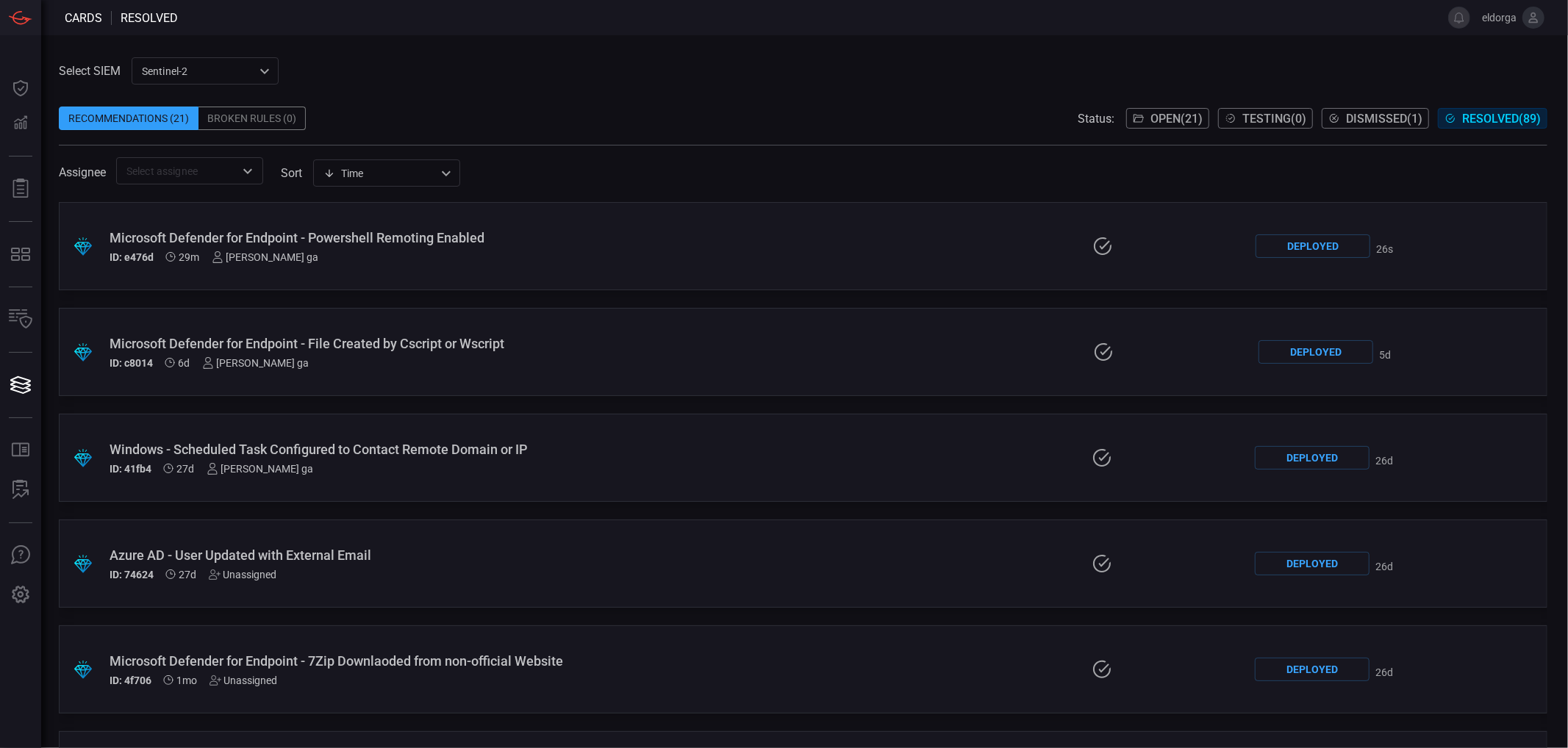
click at [437, 261] on div "ID: e476d 29m [PERSON_NAME] ga" at bounding box center [382, 257] width 545 height 11
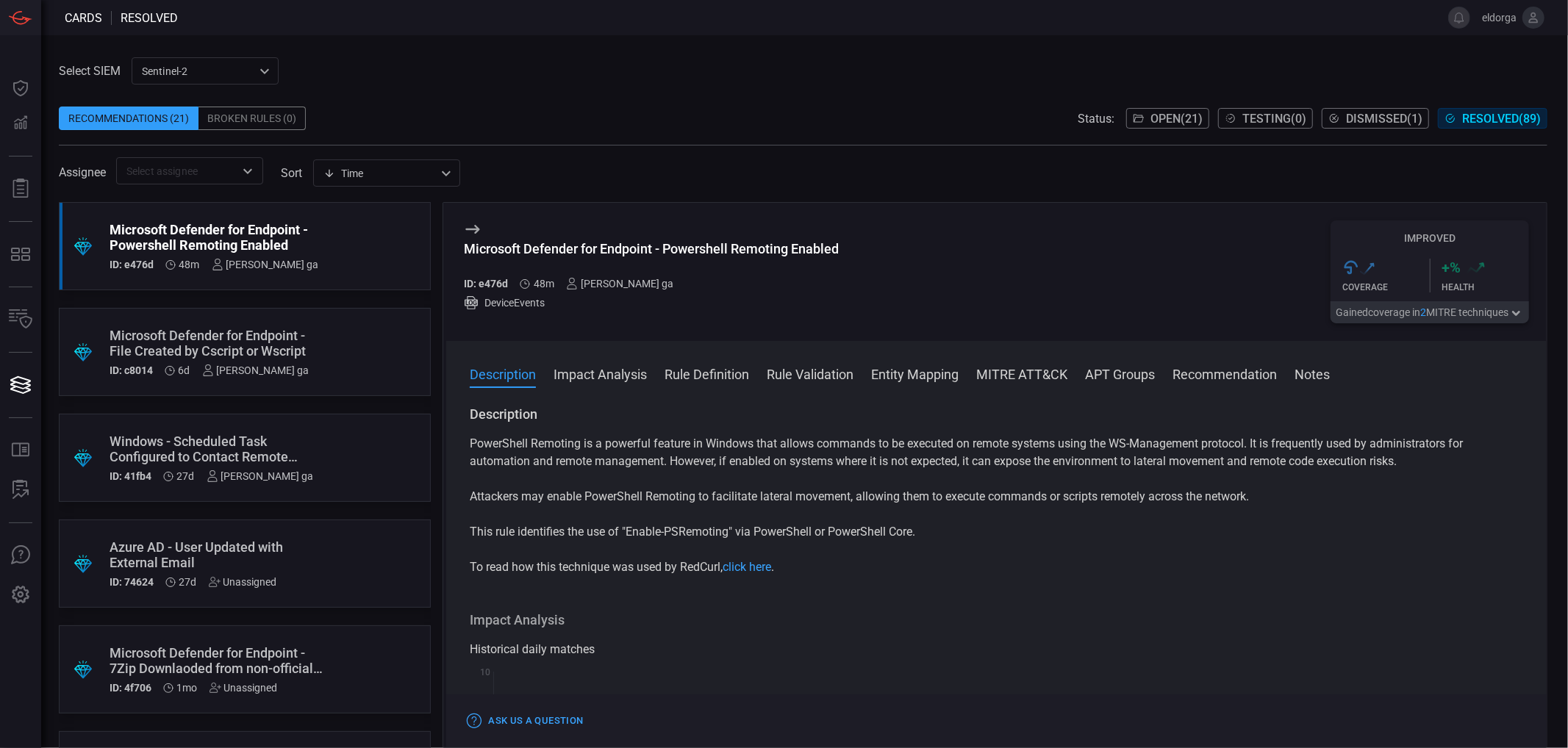
click at [1140, 110] on button "Open ( 21 )" at bounding box center [1167, 118] width 83 height 20
